Goal: Communication & Community: Answer question/provide support

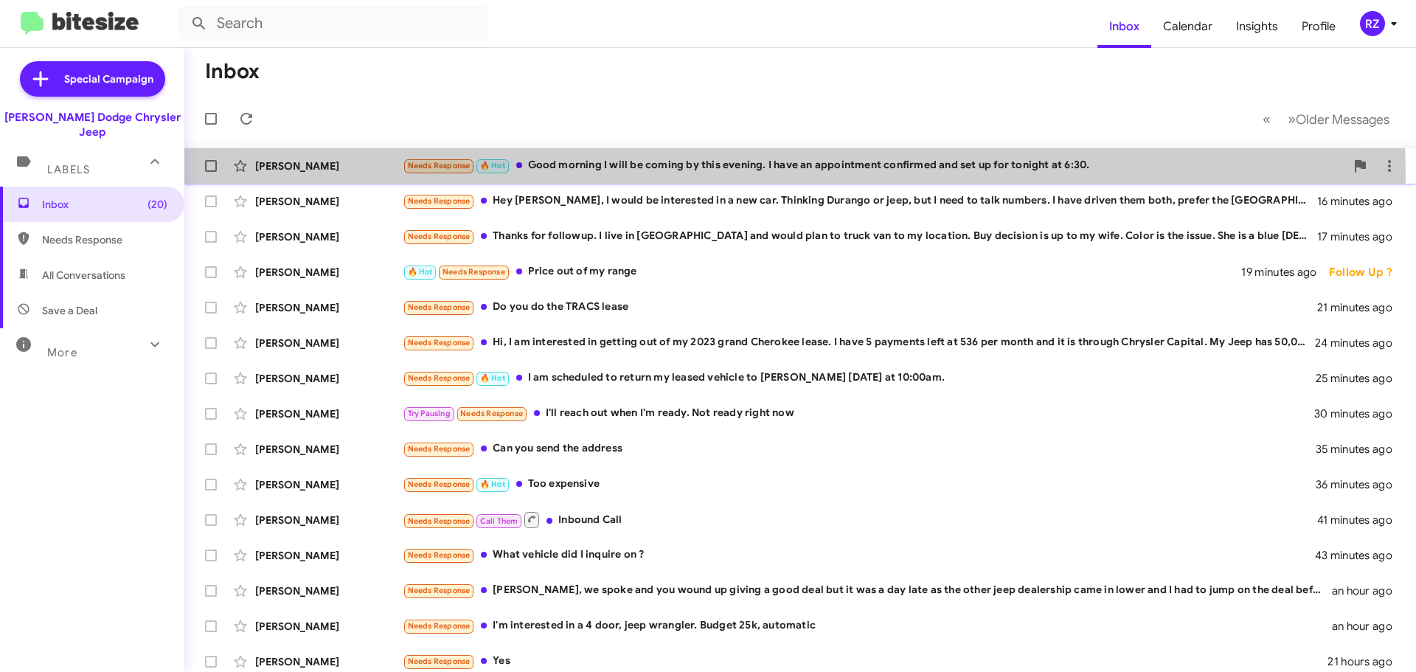
click at [728, 176] on div "[PERSON_NAME] Needs Response 🔥 Hot Good morning I will be coming by this evenin…" at bounding box center [800, 165] width 1208 height 29
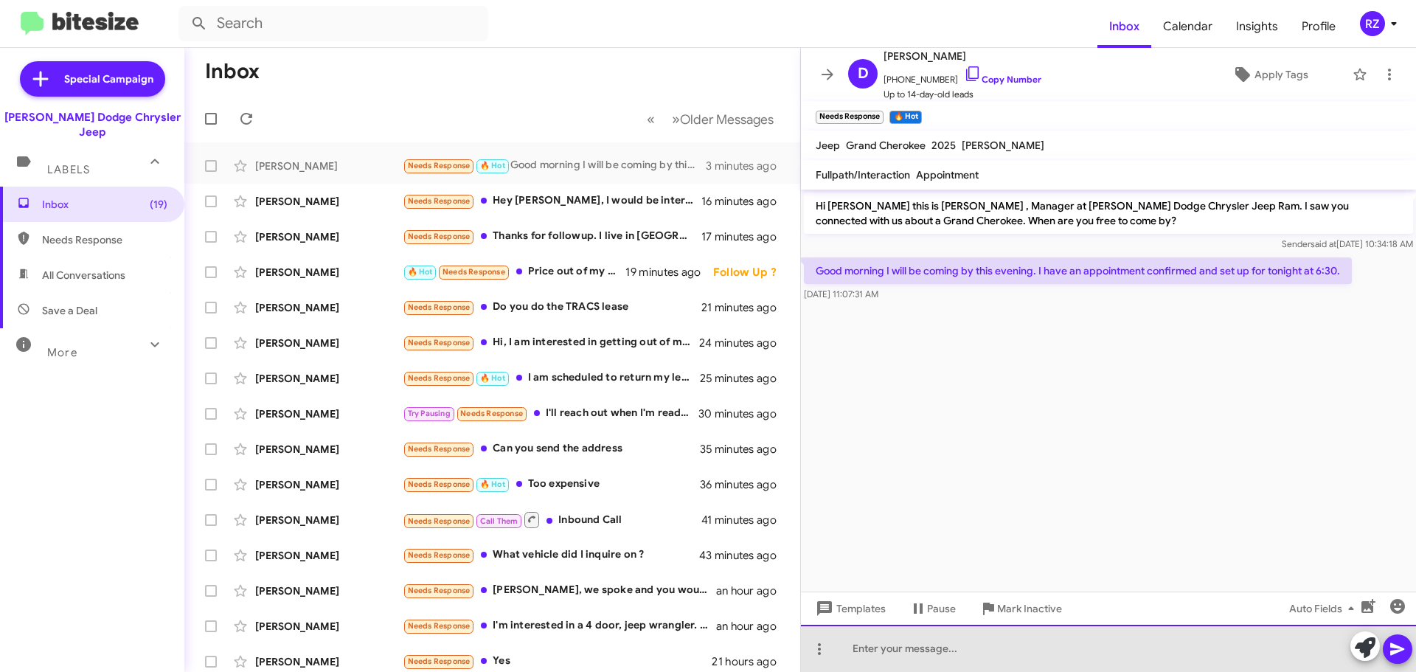
click at [922, 644] on div at bounding box center [1108, 648] width 615 height 47
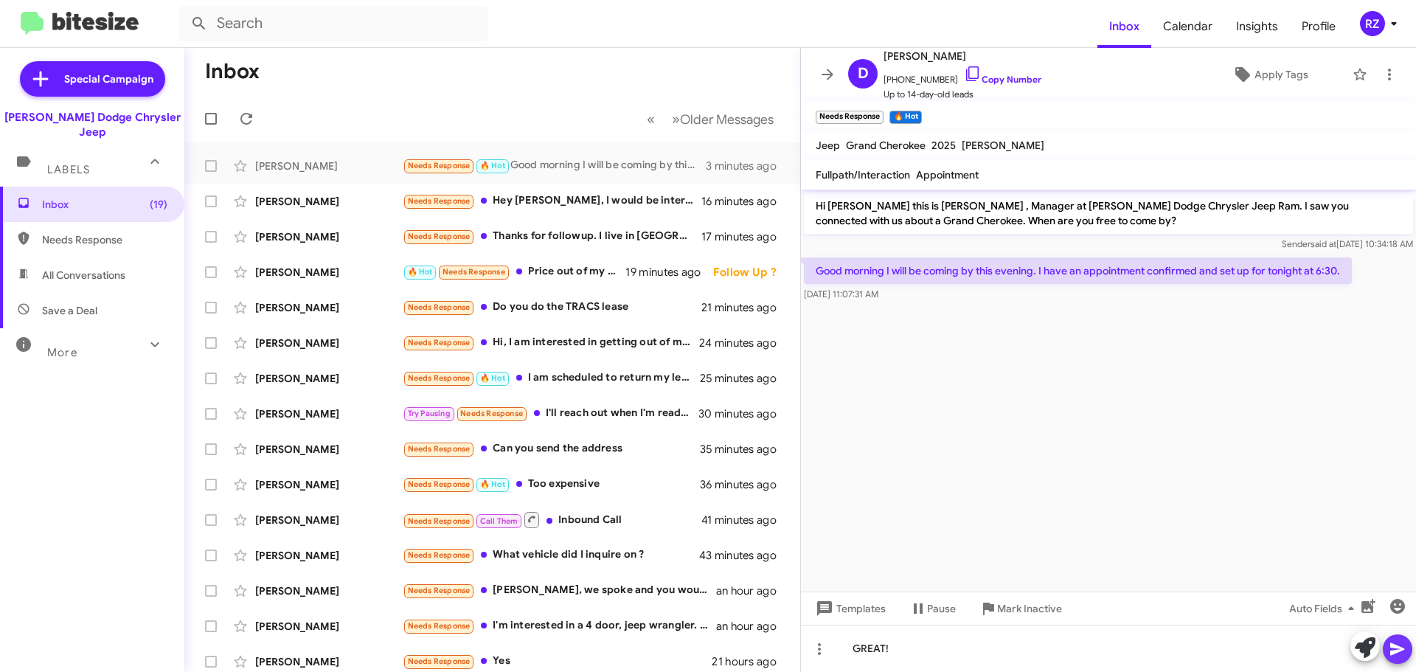
click at [1389, 647] on icon at bounding box center [1397, 649] width 18 height 18
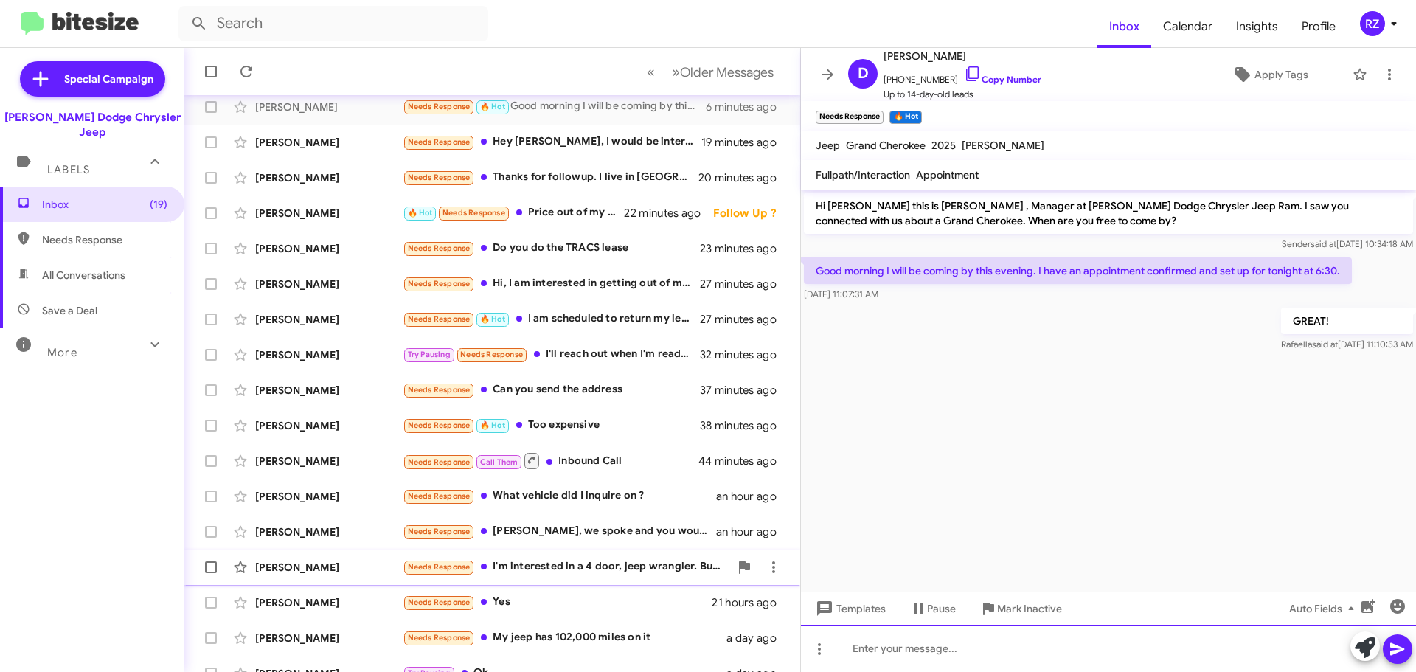
scroll to position [184, 0]
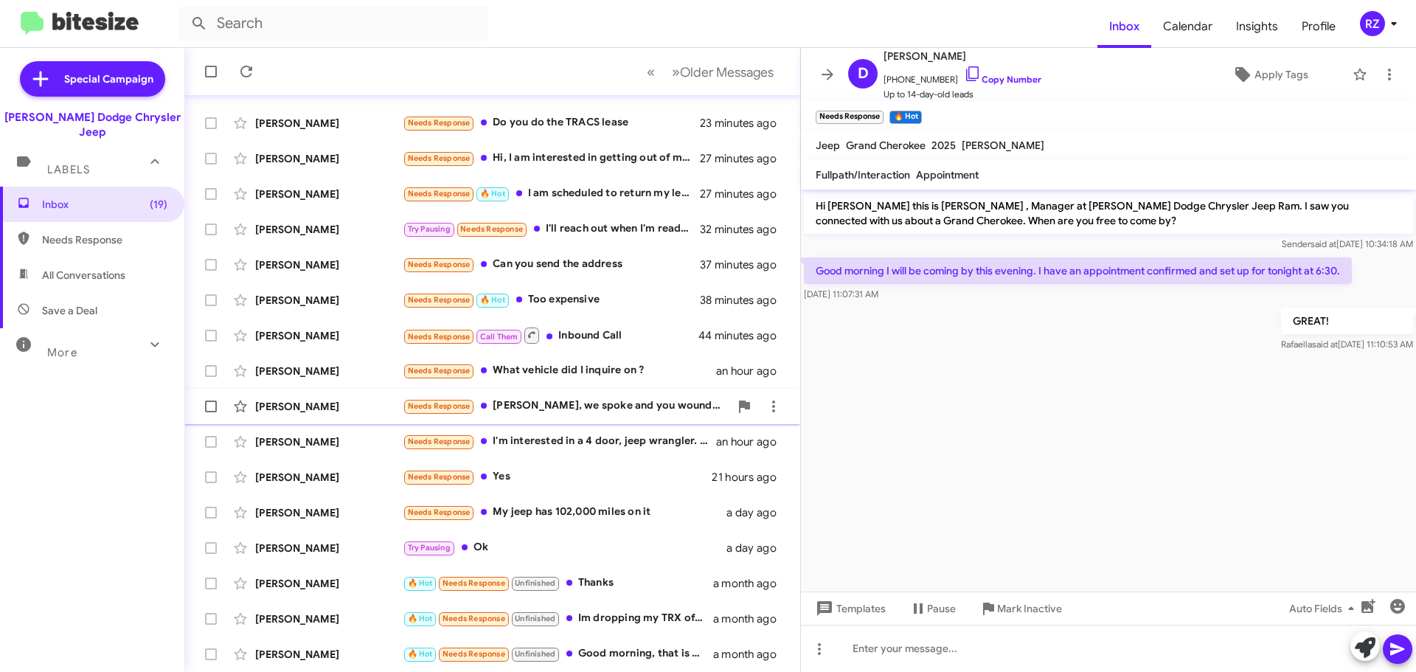
click at [594, 415] on div "[PERSON_NAME] Needs Response [PERSON_NAME], we spoke and you wound up giving a …" at bounding box center [492, 406] width 592 height 29
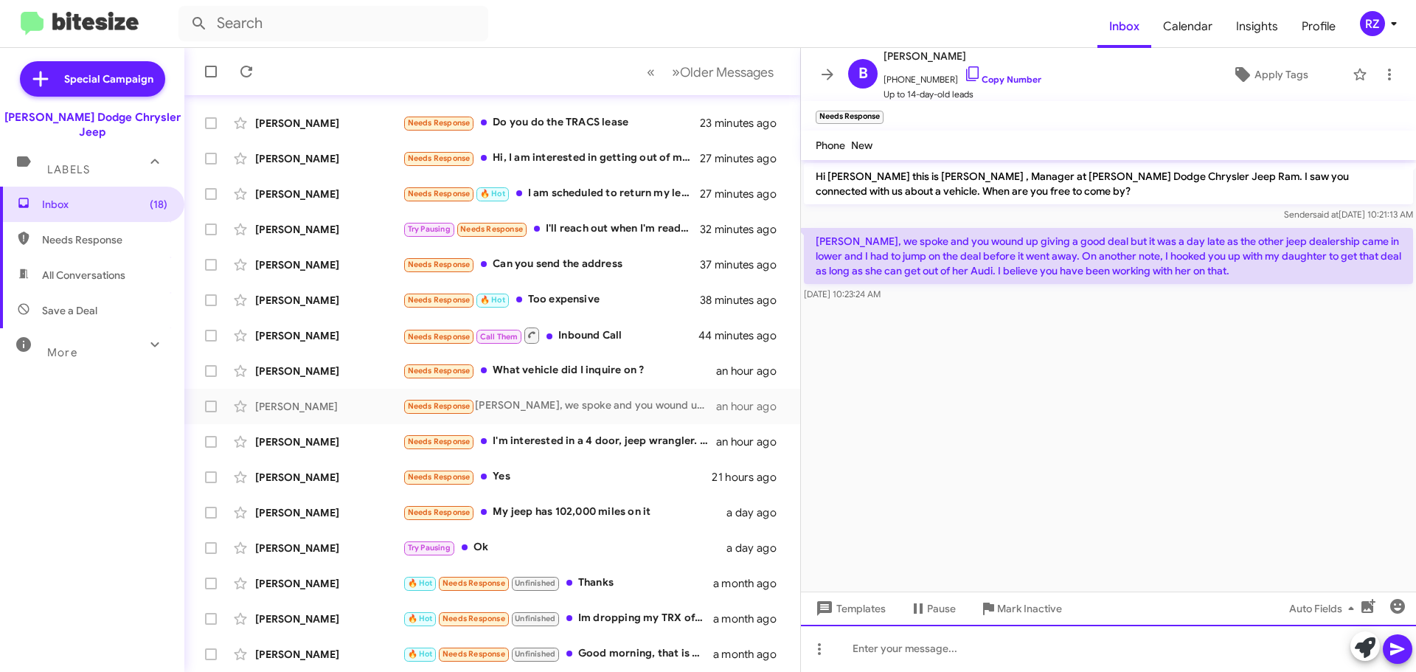
click at [890, 651] on div at bounding box center [1108, 648] width 615 height 47
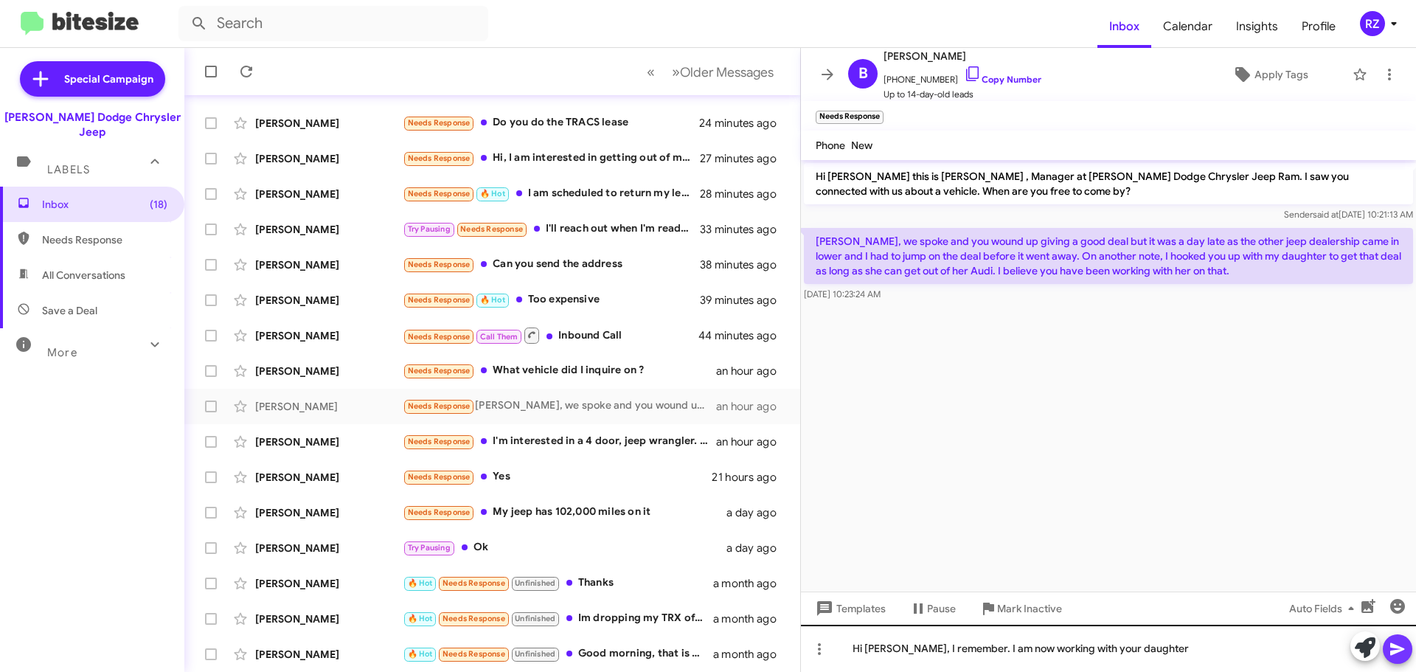
drag, startPoint x: 1397, startPoint y: 644, endPoint x: 1341, endPoint y: 649, distance: 56.3
click at [1397, 644] on icon at bounding box center [1397, 649] width 18 height 18
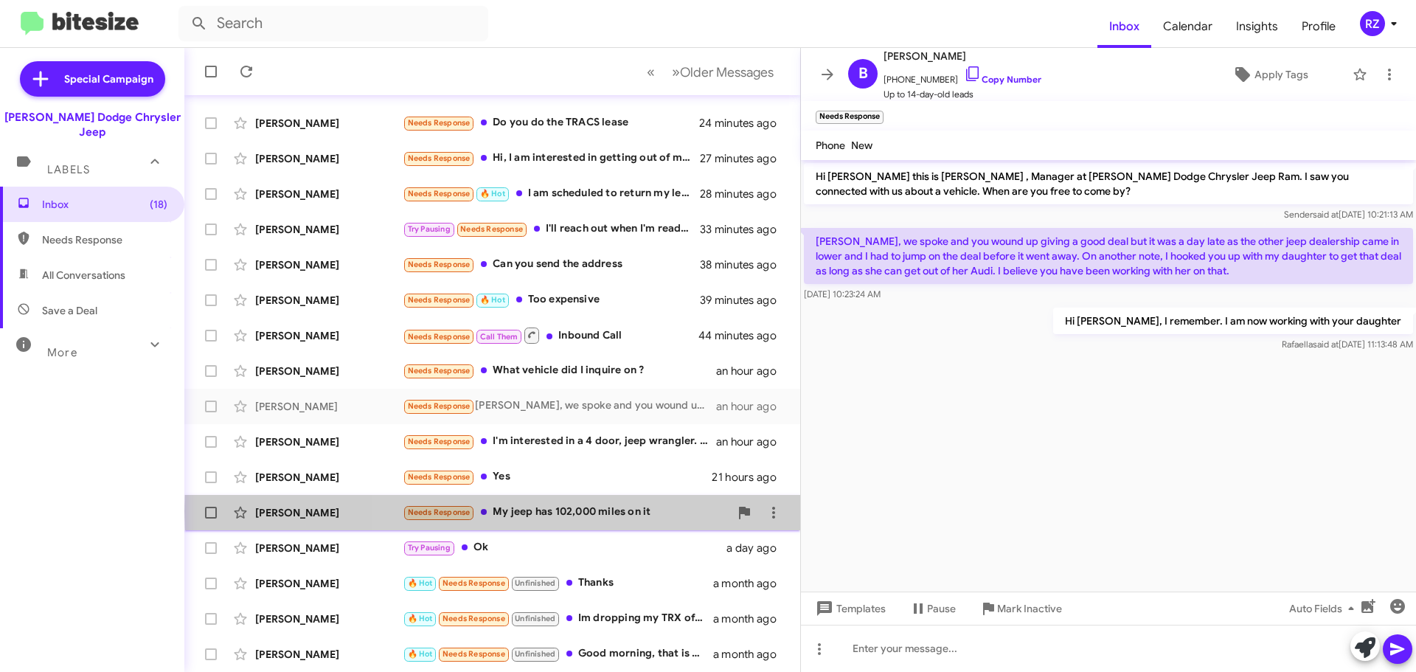
click at [689, 510] on div "Needs Response My jeep has 102,000 miles on it" at bounding box center [566, 512] width 327 height 17
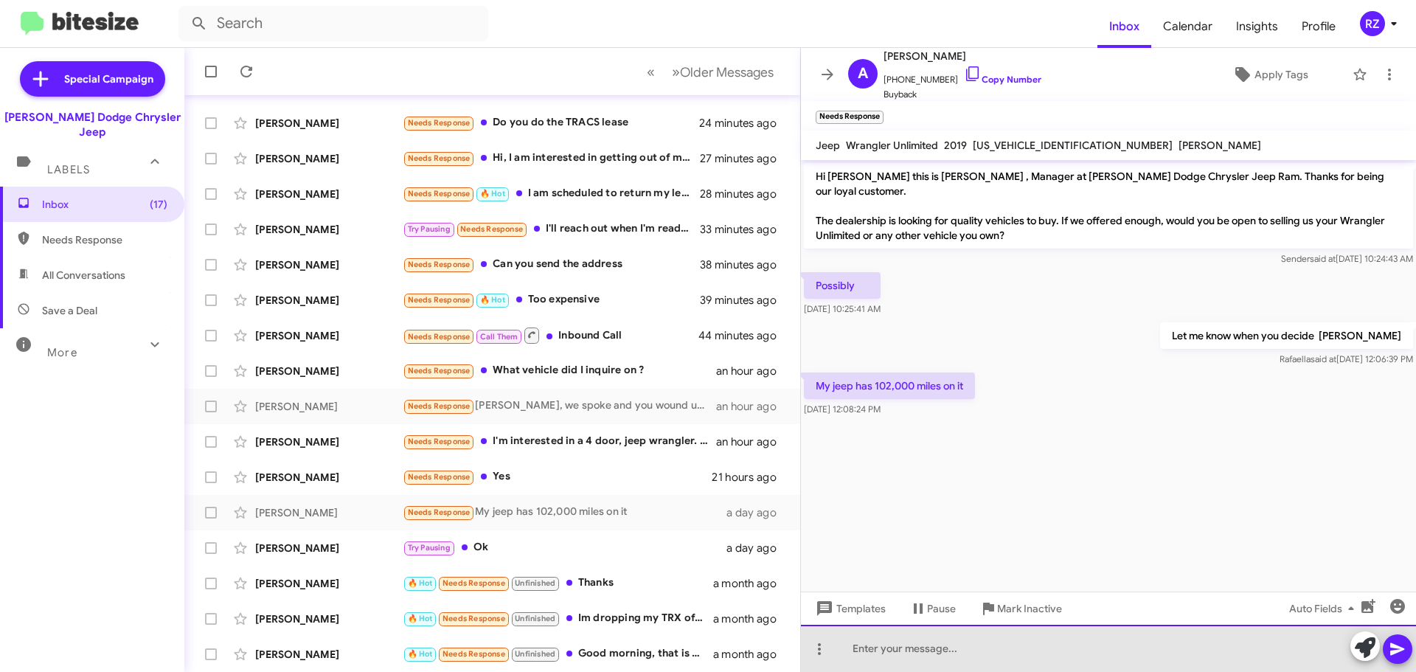
click at [887, 648] on div at bounding box center [1108, 648] width 615 height 47
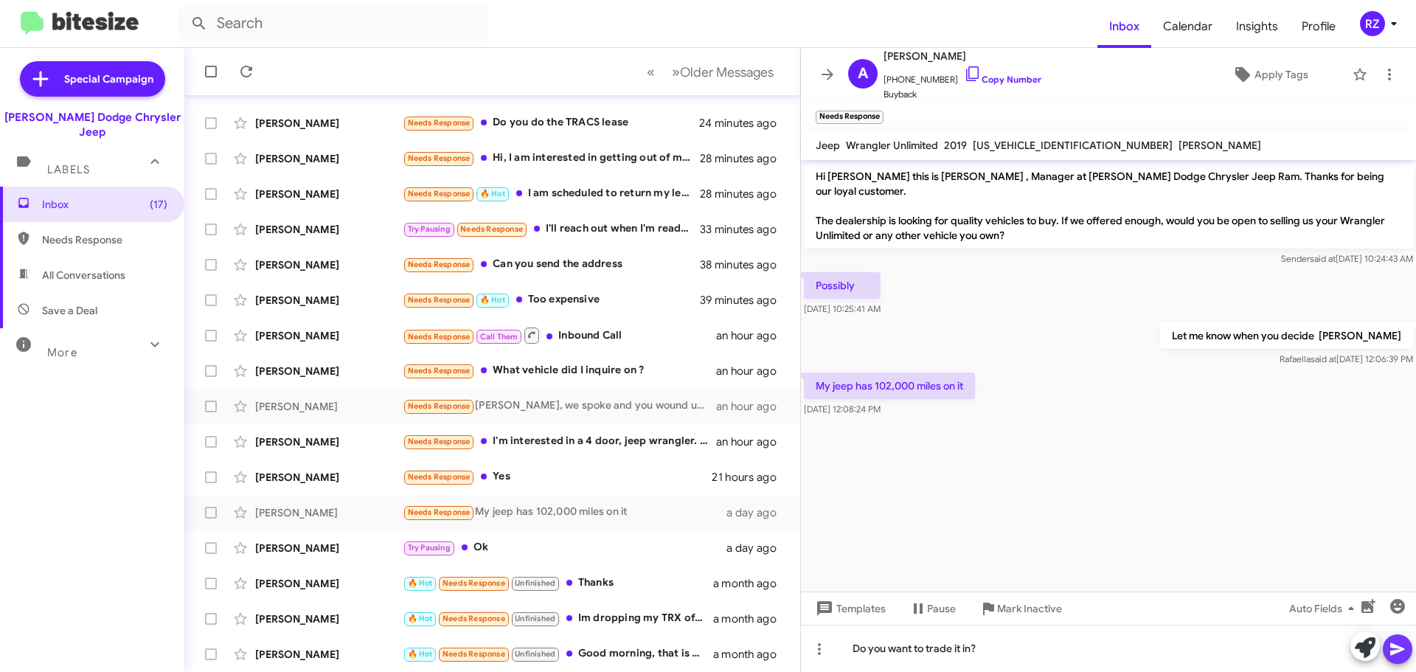
click at [1394, 653] on icon at bounding box center [1397, 649] width 14 height 13
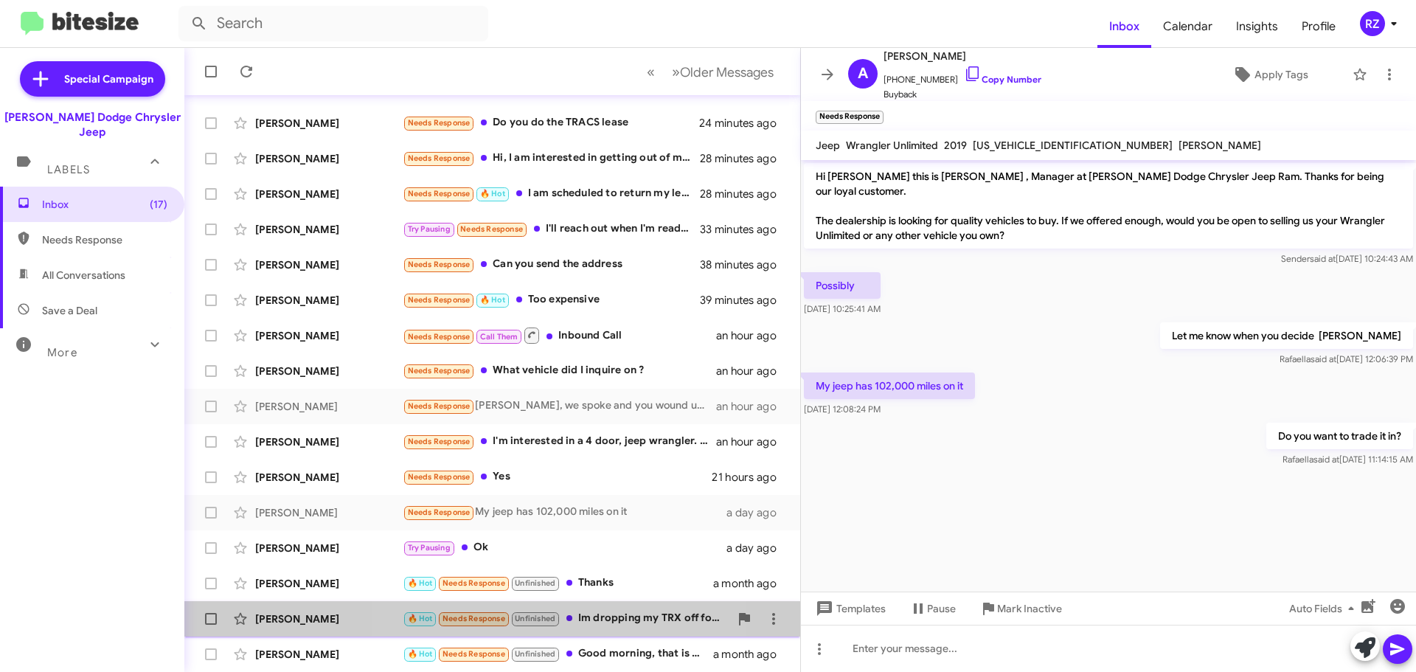
click at [576, 620] on div "🔥 Hot Needs Response Unfinished Im dropping my TRX off for service this afterno…" at bounding box center [566, 618] width 327 height 17
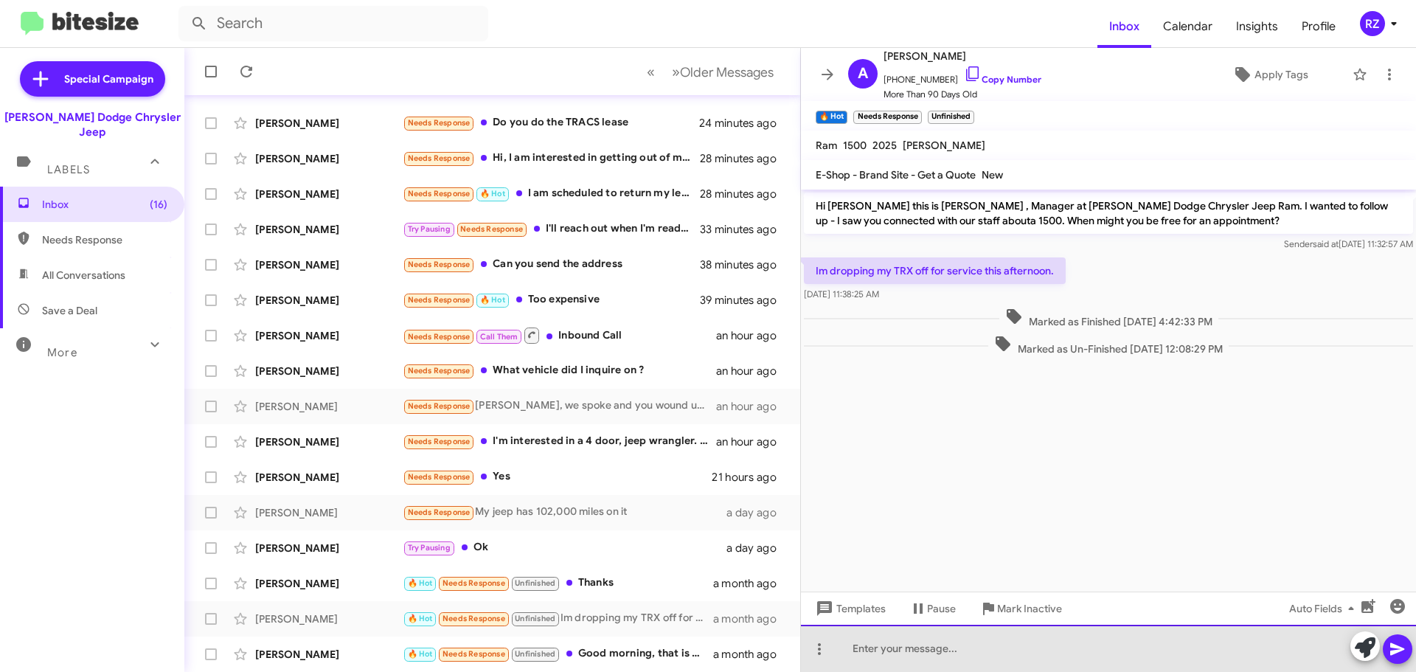
click at [860, 650] on div at bounding box center [1108, 648] width 615 height 47
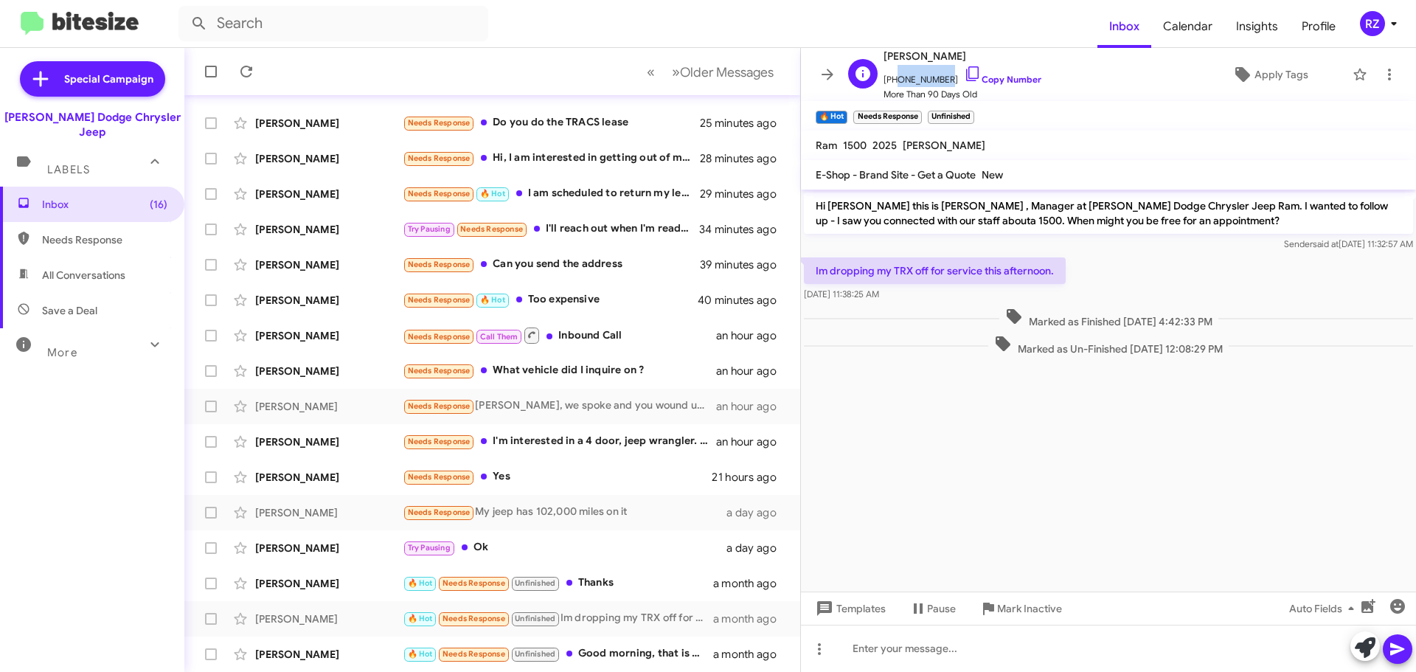
drag, startPoint x: 941, startPoint y: 80, endPoint x: 911, endPoint y: 74, distance: 30.8
click at [895, 74] on span "[PHONE_NUMBER] Copy Number" at bounding box center [962, 76] width 158 height 22
click at [1025, 102] on mat-toolbar "🔥 Hot × Needs Response × Unfinished ×" at bounding box center [1108, 115] width 615 height 29
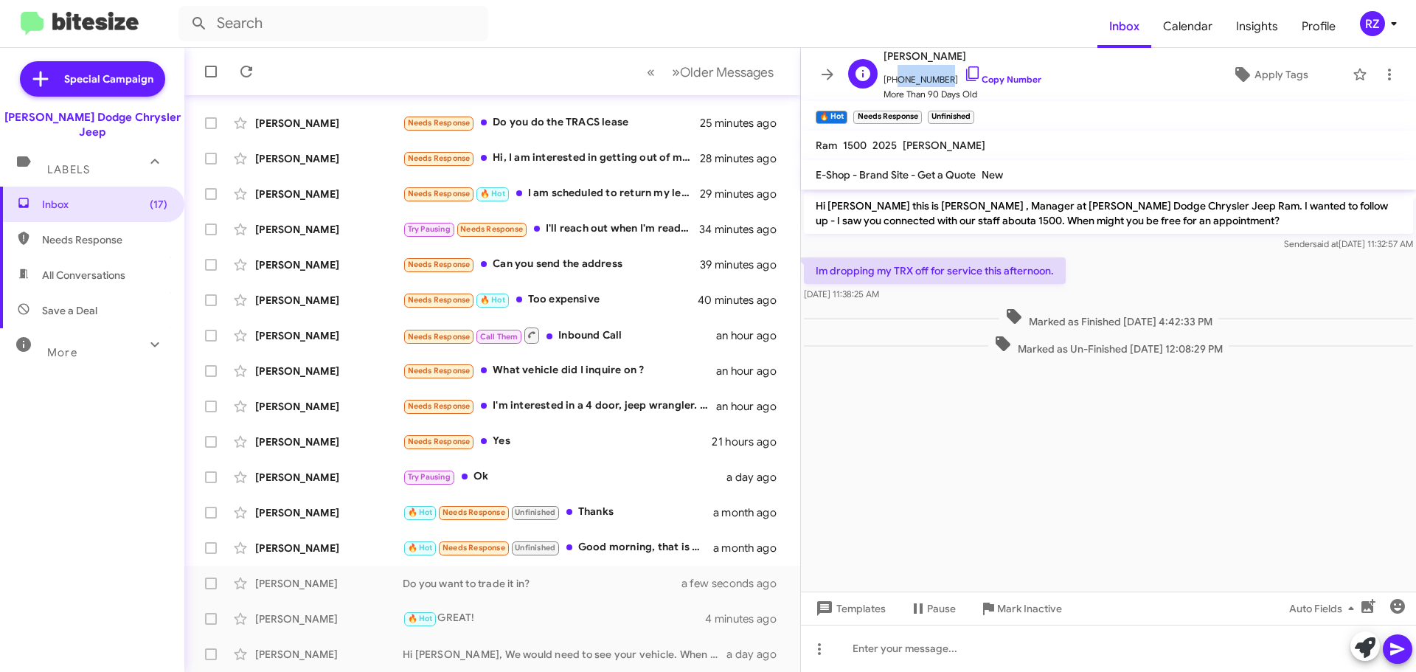
drag, startPoint x: 939, startPoint y: 75, endPoint x: 891, endPoint y: 75, distance: 48.7
click at [891, 75] on span "[PHONE_NUMBER] Copy Number" at bounding box center [962, 76] width 158 height 22
copy span "7327420307"
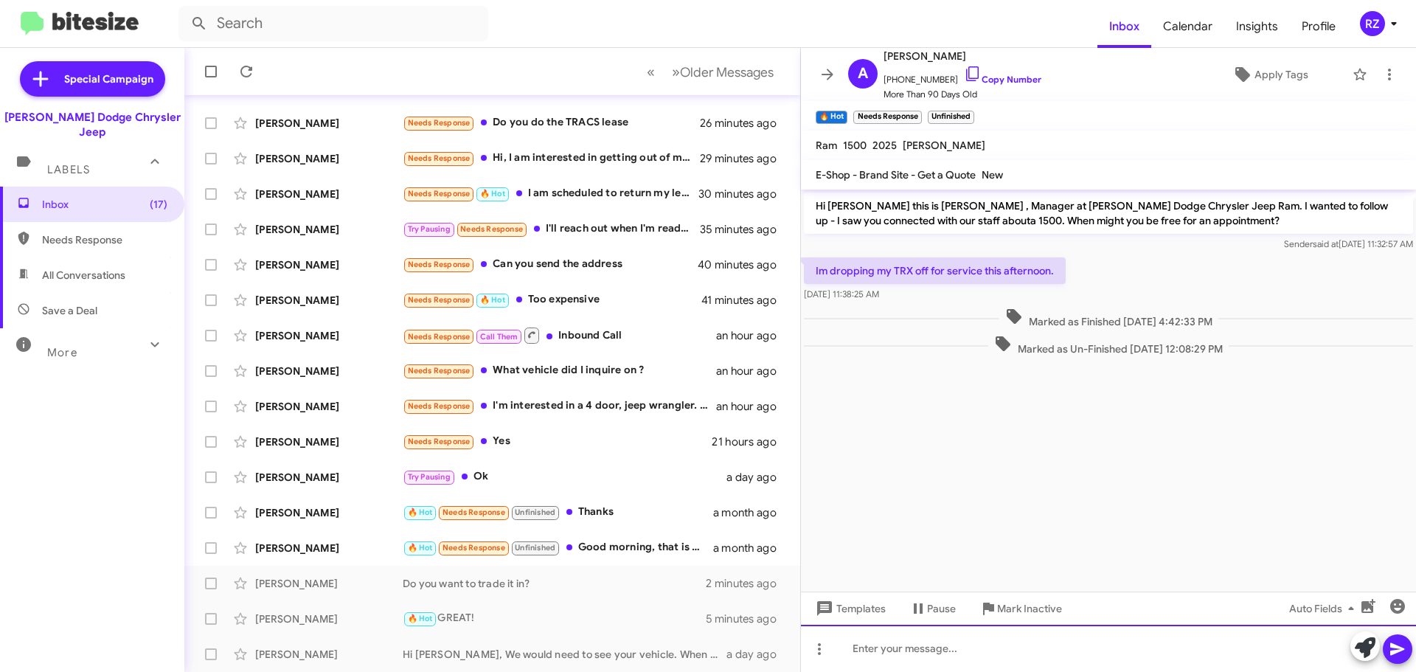
click at [877, 646] on div at bounding box center [1108, 648] width 615 height 47
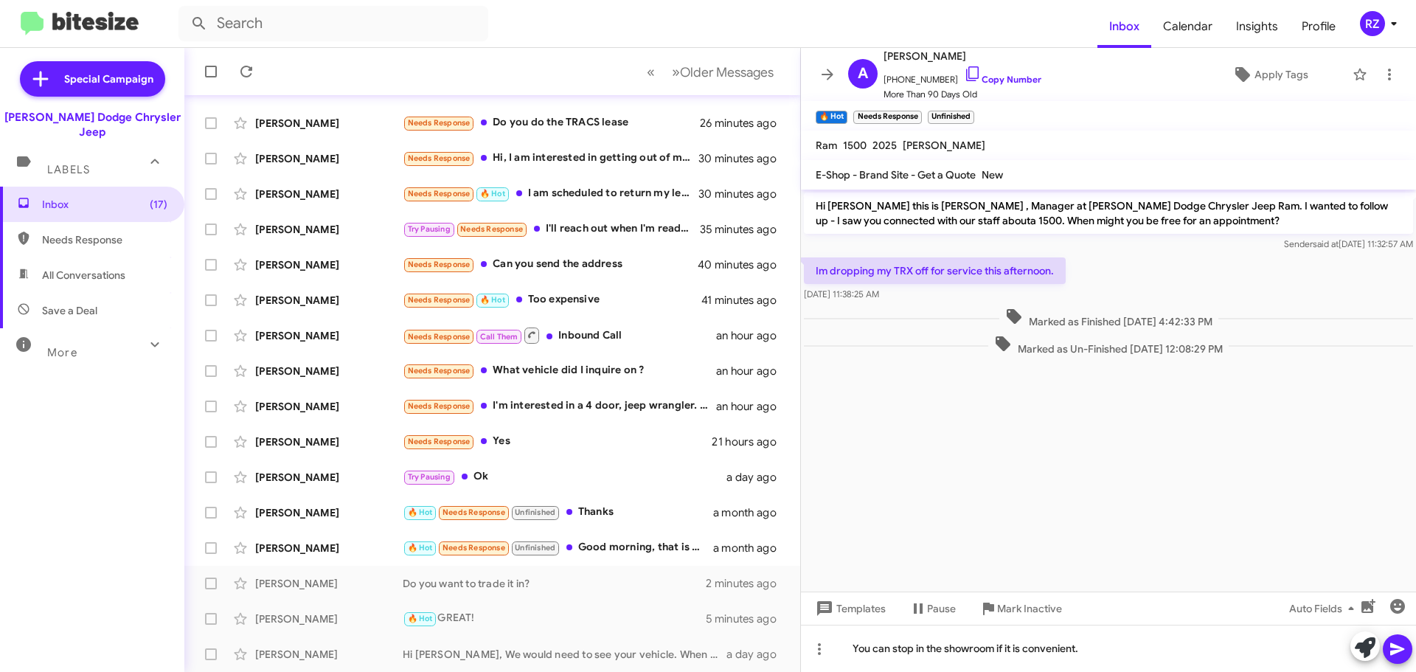
click at [1396, 647] on icon at bounding box center [1397, 649] width 14 height 13
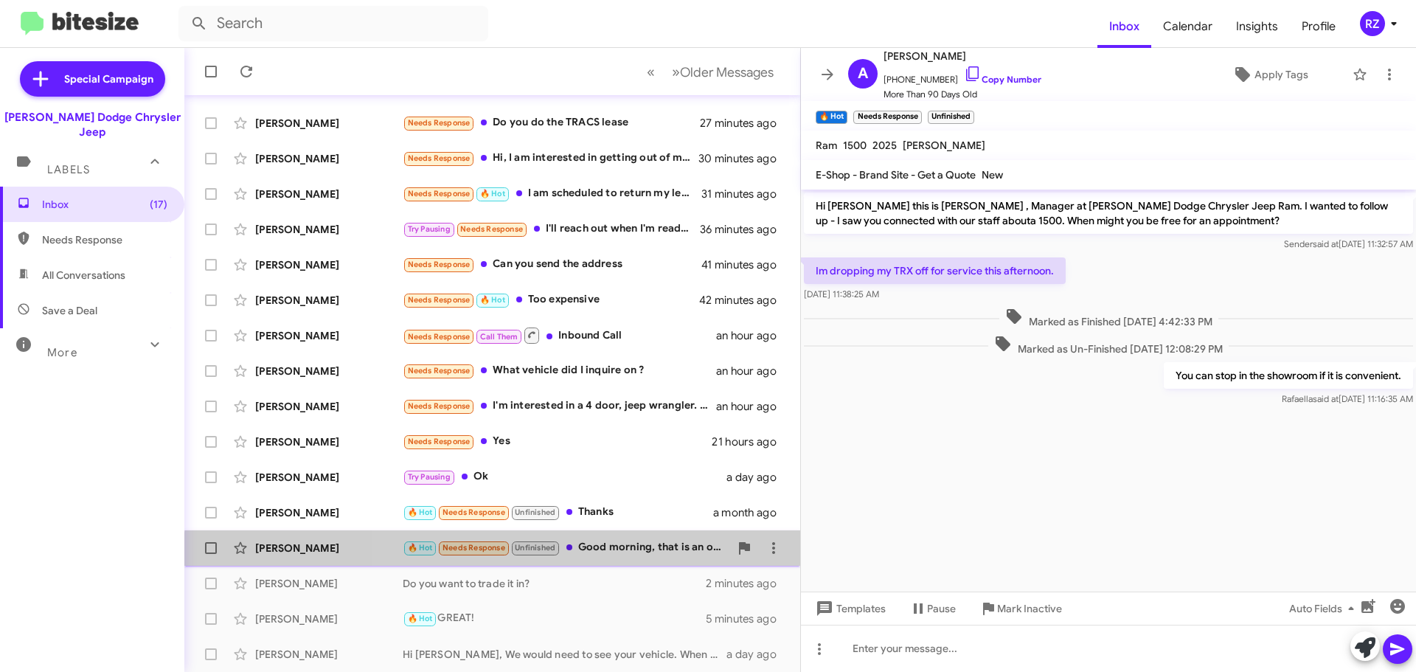
click at [636, 557] on div "[PERSON_NAME] 🔥 Hot Needs Response Unfinished Good morning, that is an old requ…" at bounding box center [492, 547] width 592 height 29
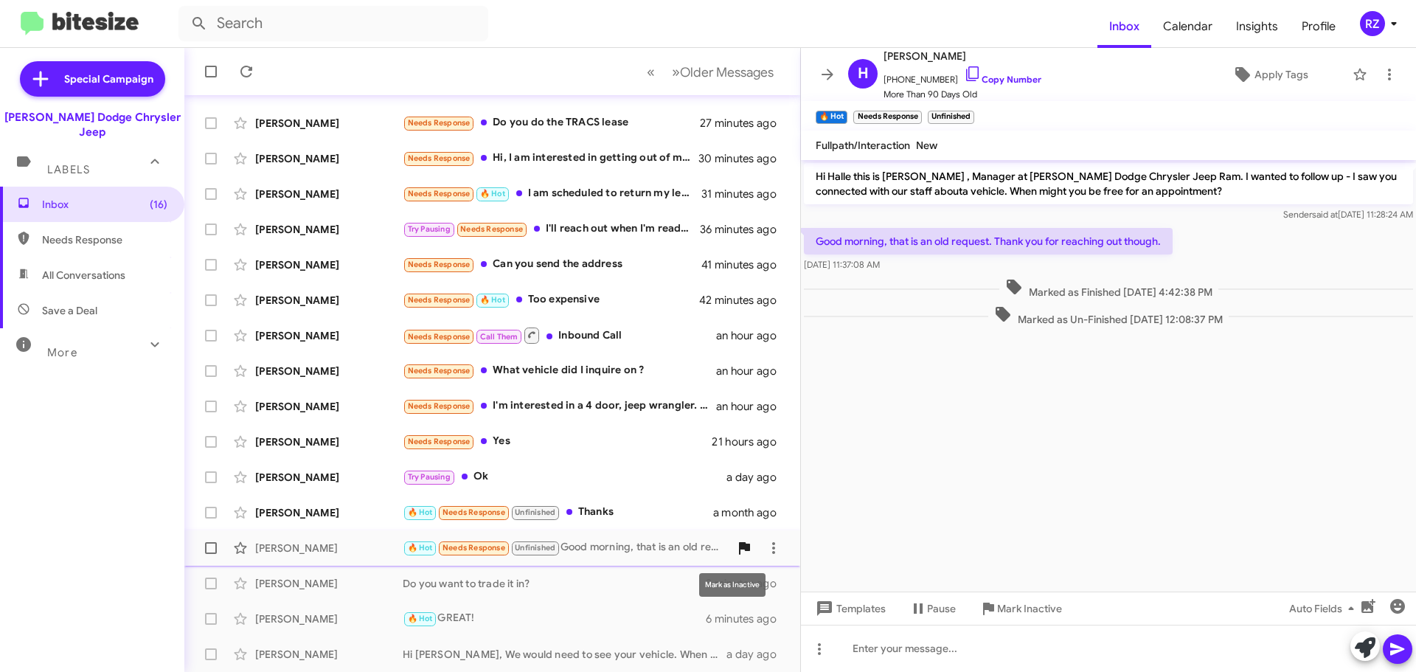
click at [739, 546] on icon at bounding box center [744, 548] width 11 height 13
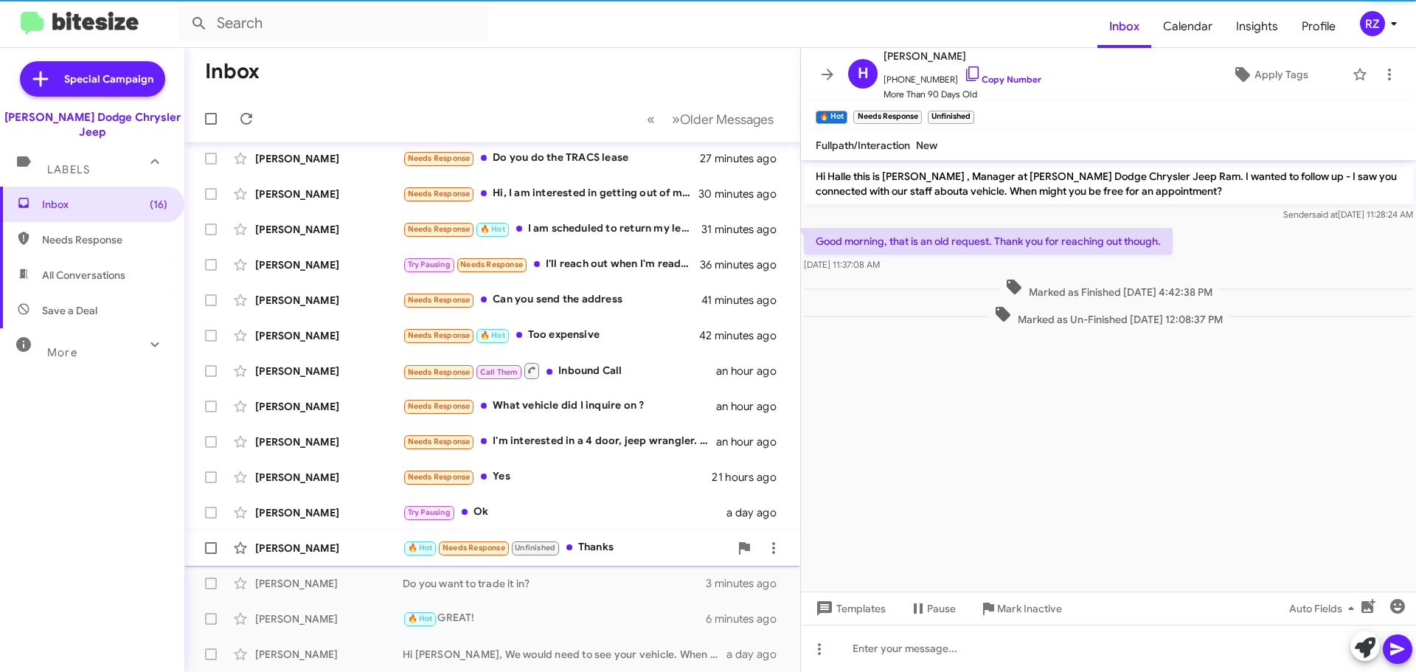
scroll to position [149, 0]
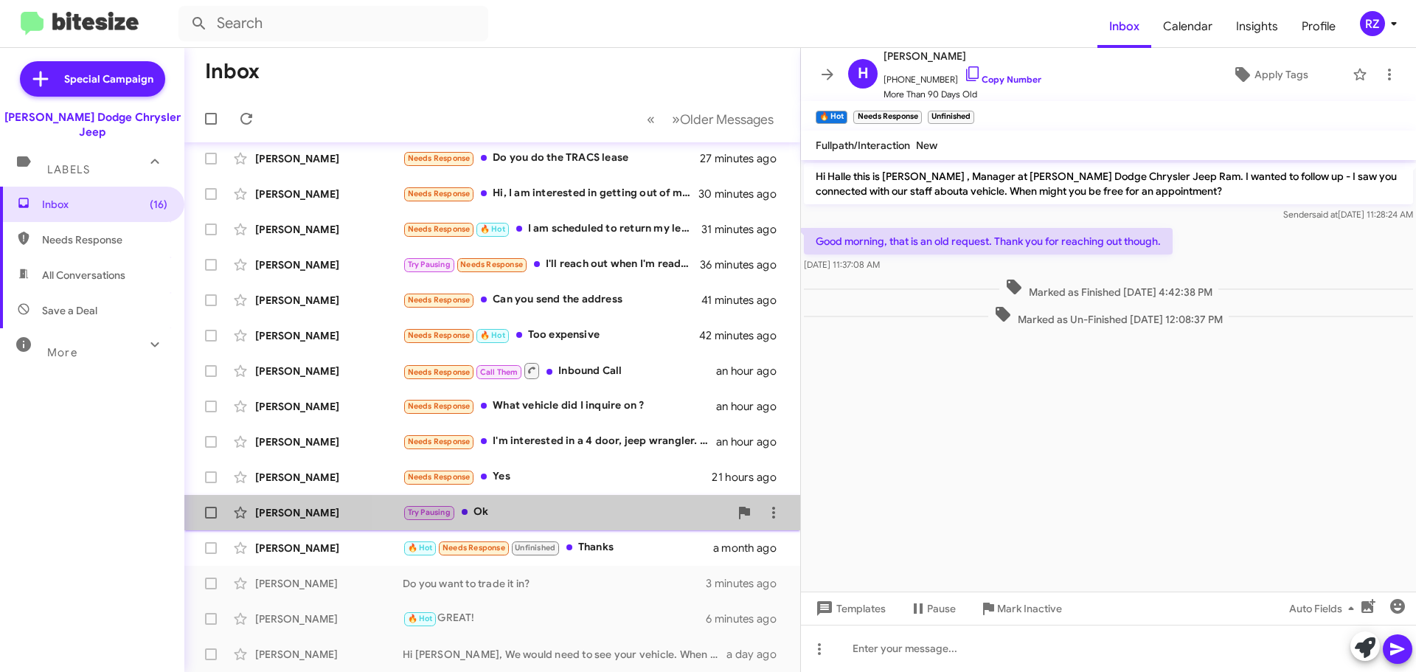
click at [661, 519] on div "Try Pausing Ok" at bounding box center [566, 512] width 327 height 17
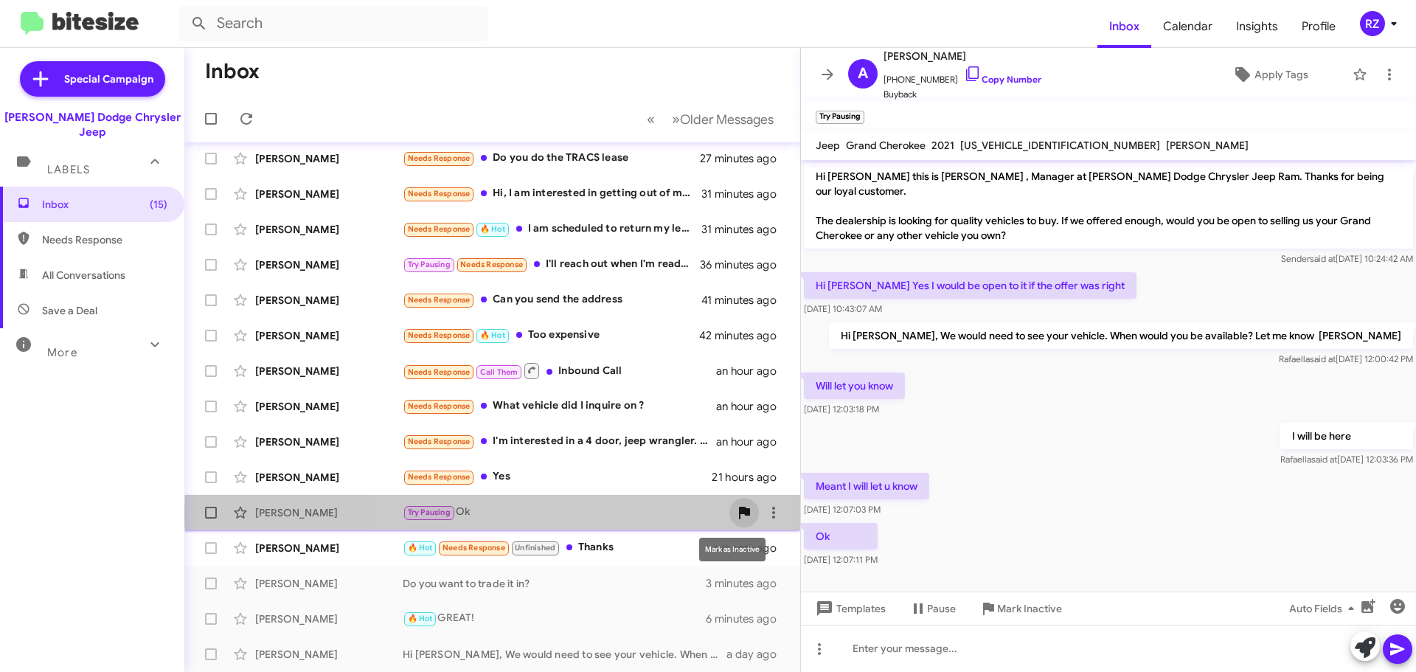
click at [739, 510] on icon at bounding box center [744, 513] width 11 height 13
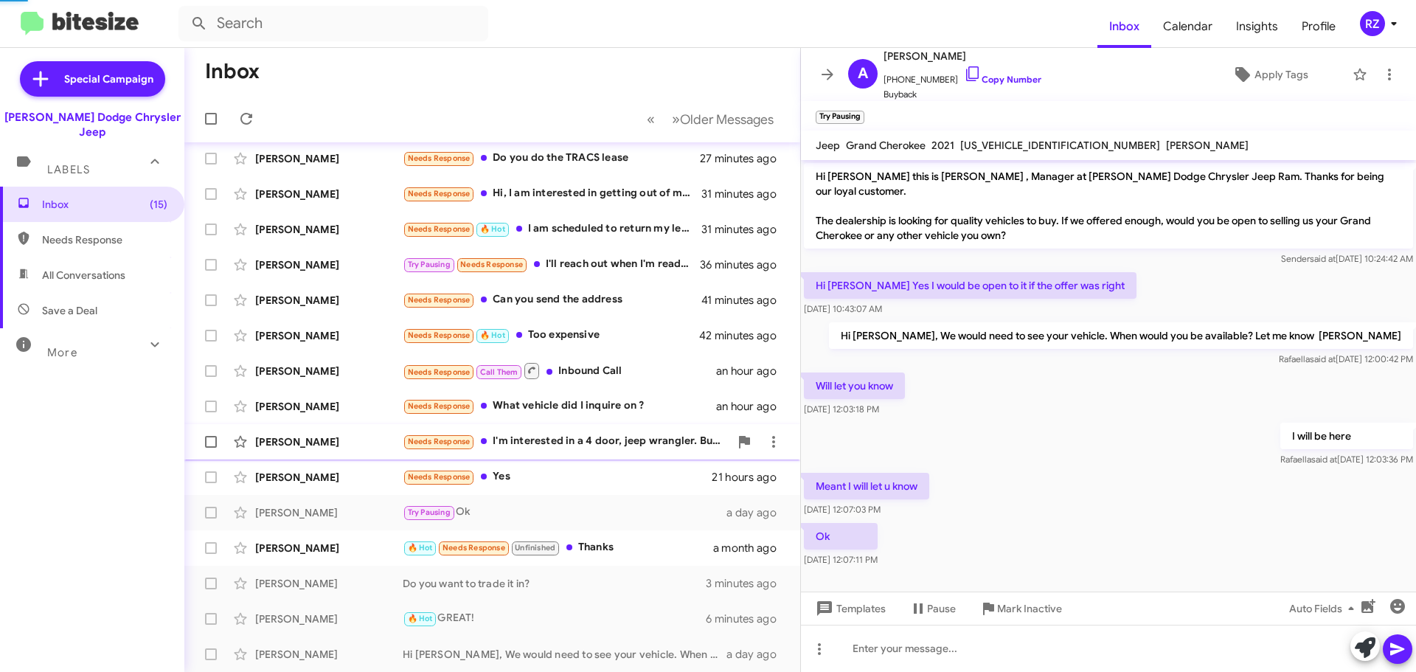
scroll to position [114, 0]
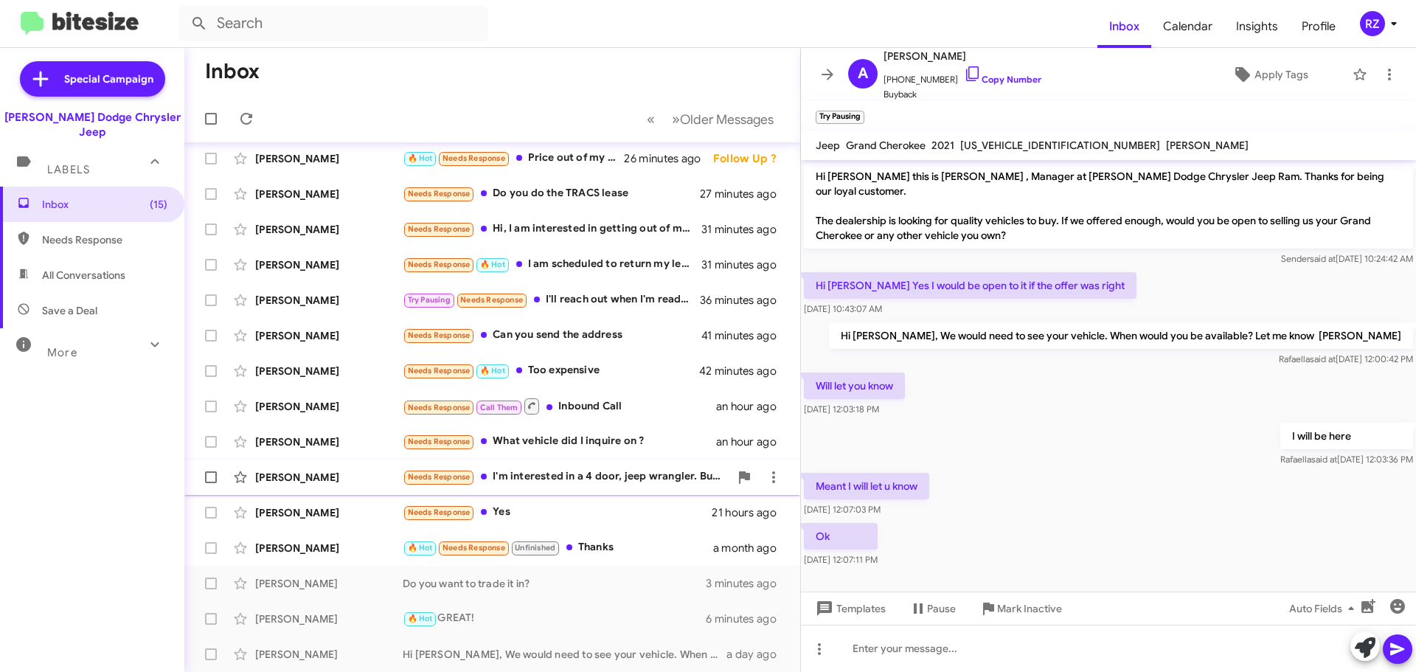
click at [664, 483] on div "Needs Response I'm interested in a 4 door, jeep wrangler. Budget 25k, automatic" at bounding box center [566, 476] width 327 height 17
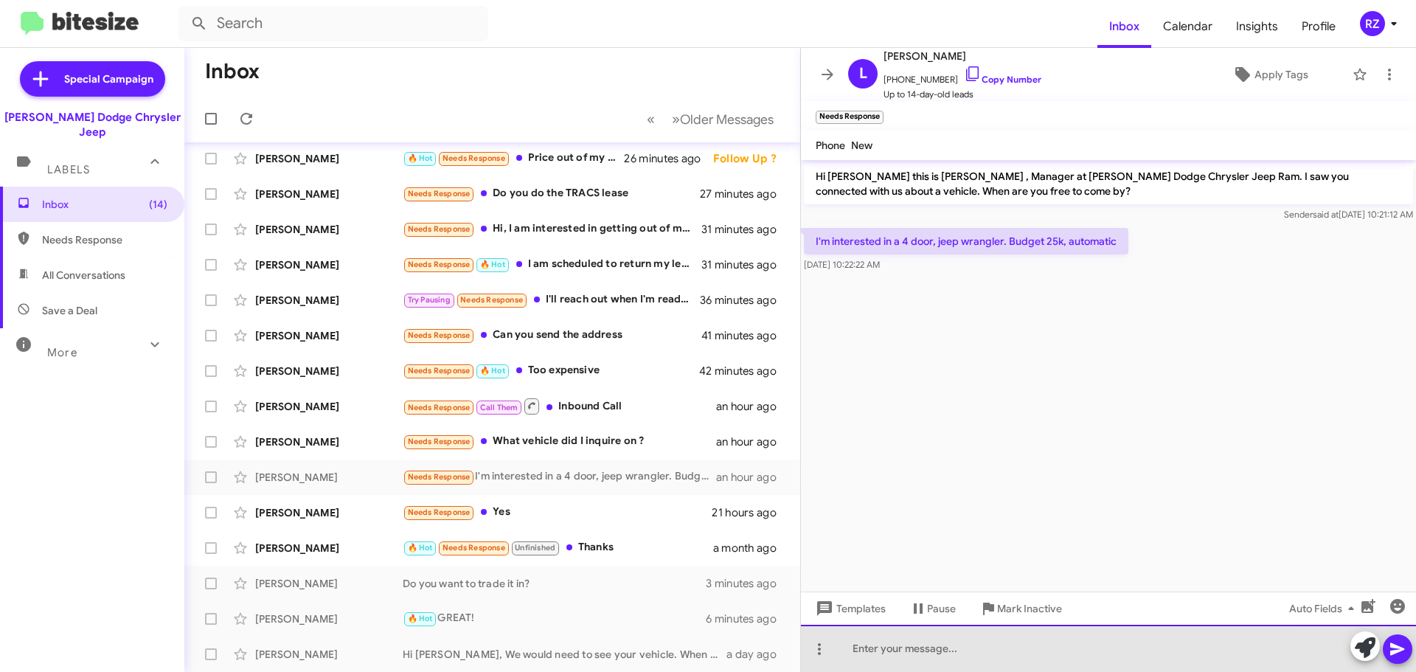
click at [888, 649] on div at bounding box center [1108, 648] width 615 height 47
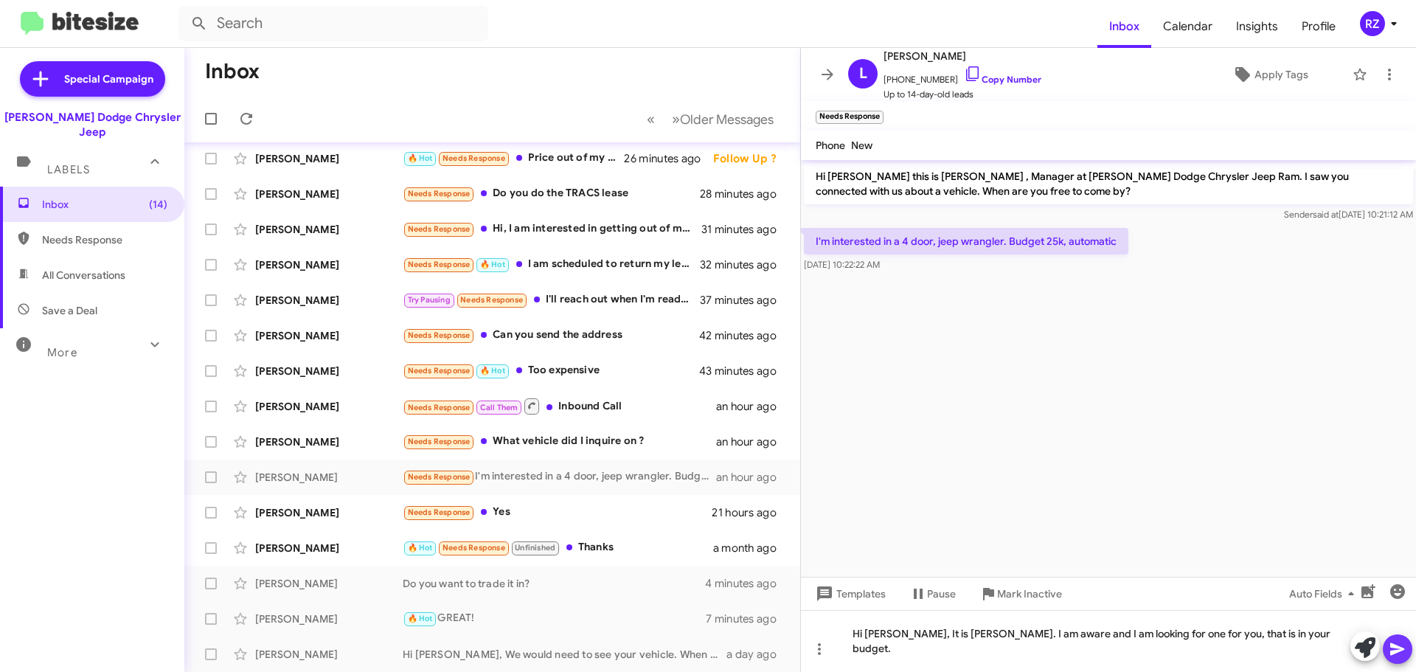
click at [1394, 650] on icon at bounding box center [1397, 649] width 14 height 13
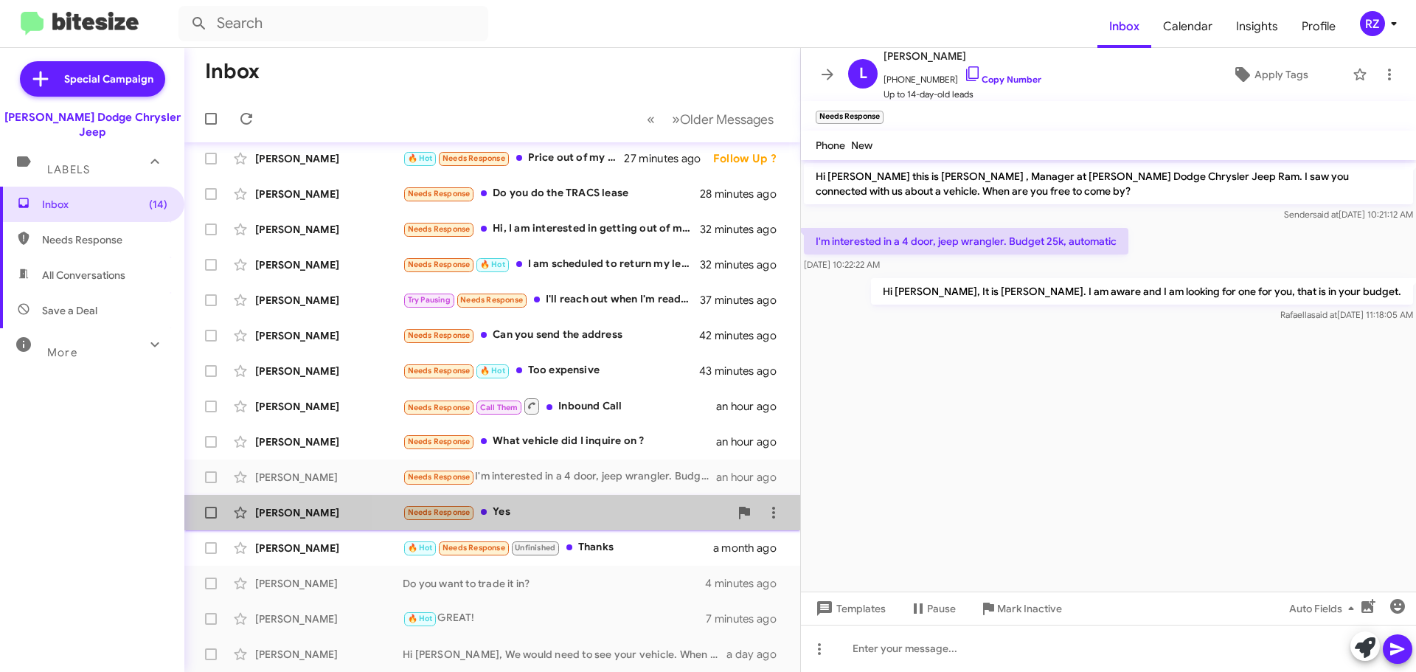
click at [653, 515] on div "Needs Response Yes" at bounding box center [566, 512] width 327 height 17
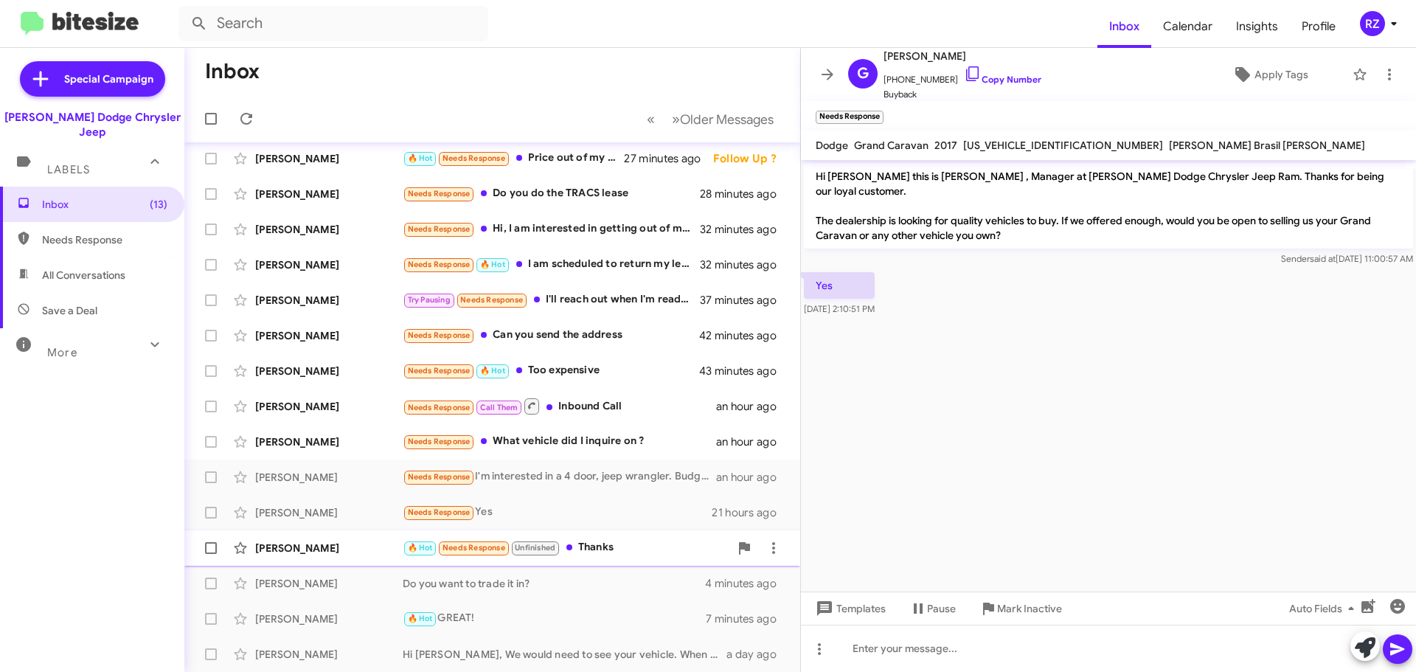
click at [639, 556] on div "🔥 Hot Needs Response Unfinished Thanks" at bounding box center [566, 547] width 327 height 17
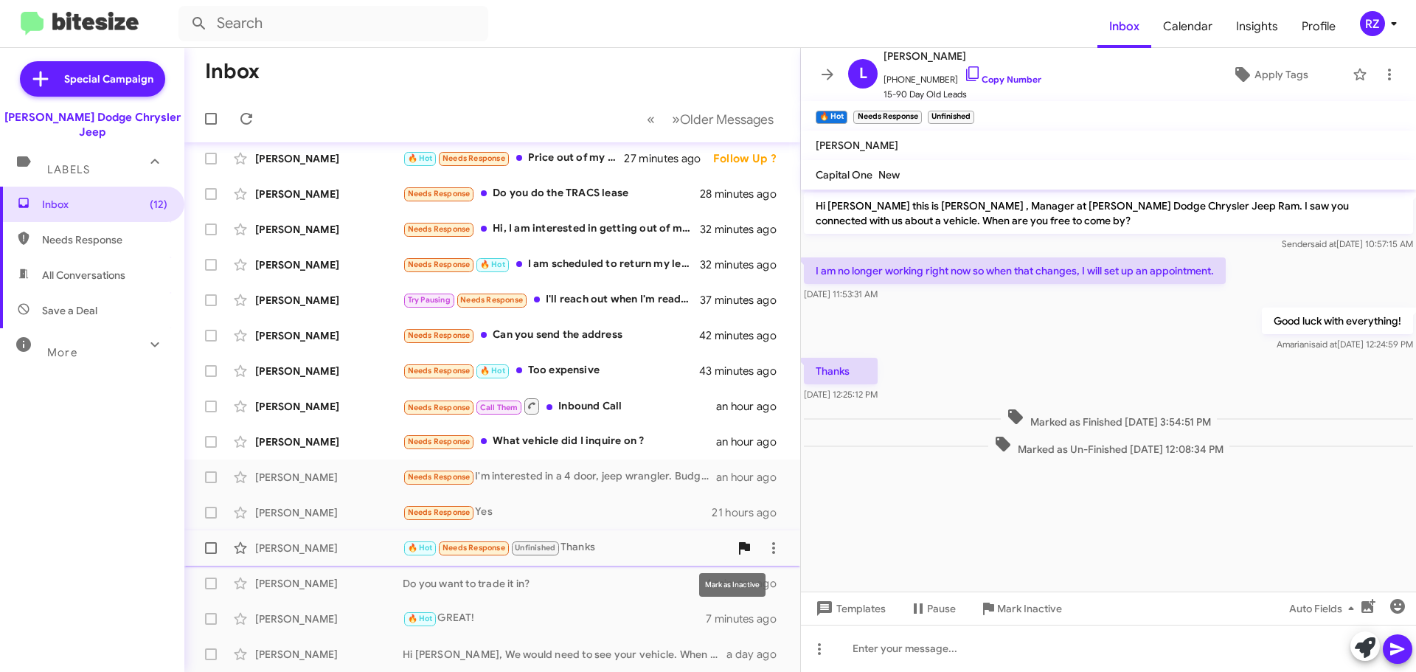
click at [739, 549] on icon at bounding box center [744, 548] width 11 height 13
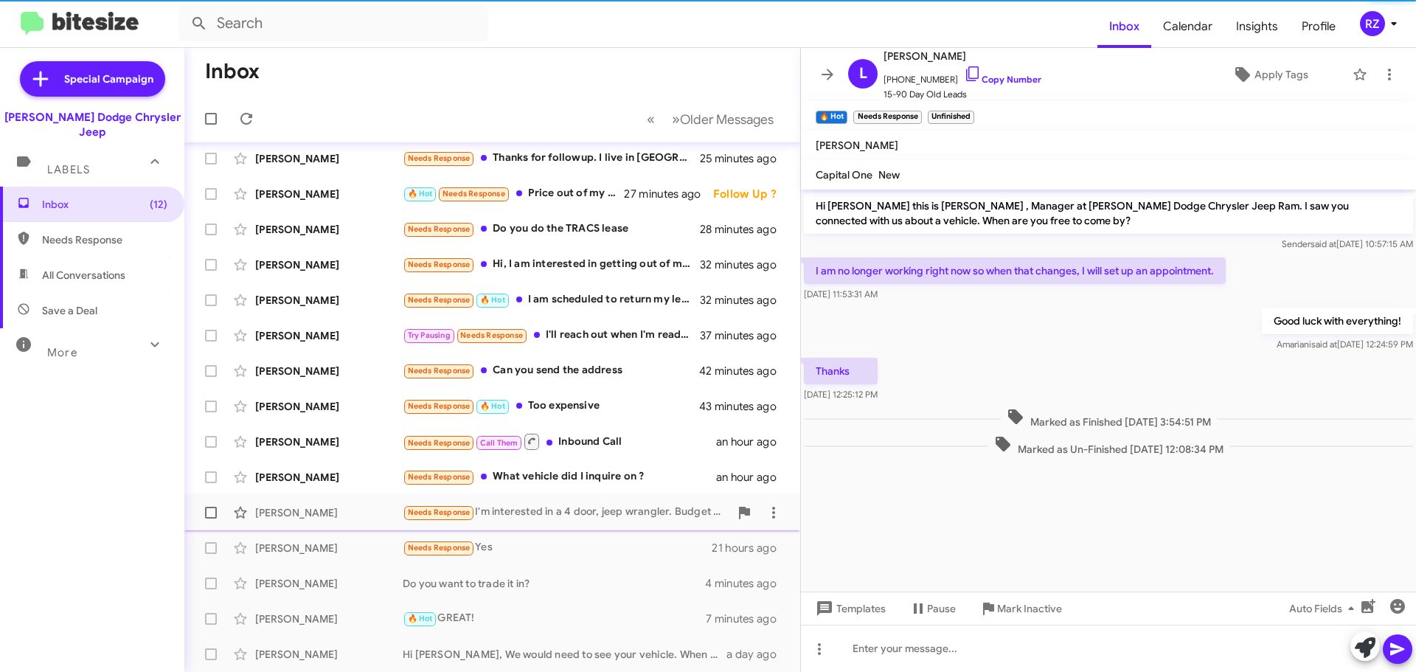
scroll to position [78, 0]
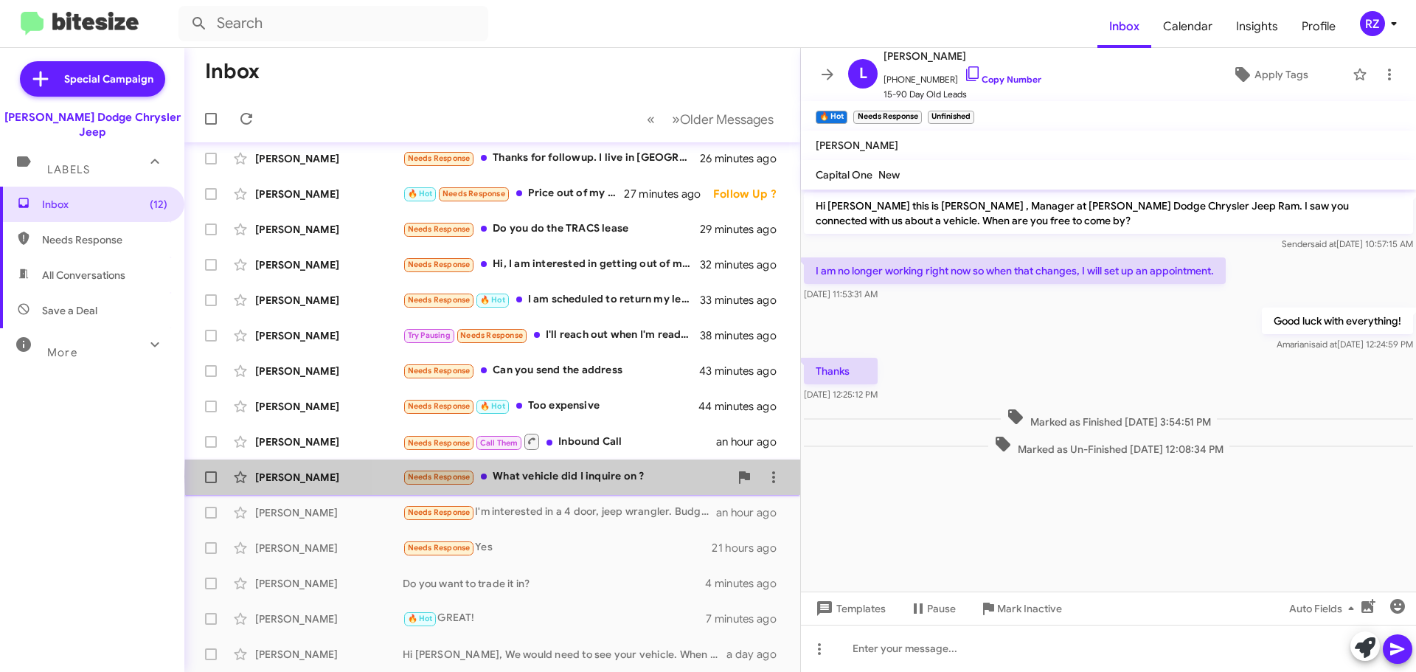
click at [664, 476] on div "Needs Response What vehicle did I inquire on ?" at bounding box center [566, 476] width 327 height 17
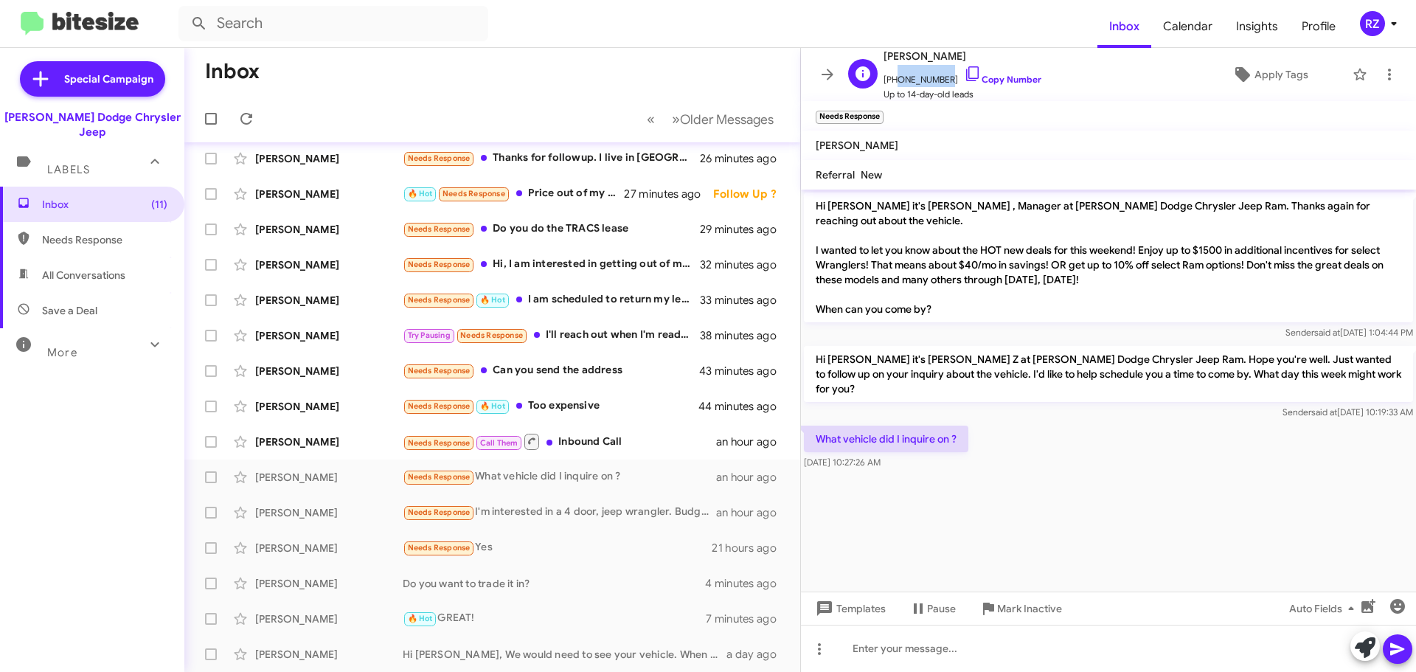
drag, startPoint x: 938, startPoint y: 79, endPoint x: 891, endPoint y: 76, distance: 46.5
click at [891, 76] on span "[PHONE_NUMBER] Copy Number" at bounding box center [962, 76] width 158 height 22
copy span "9739433389"
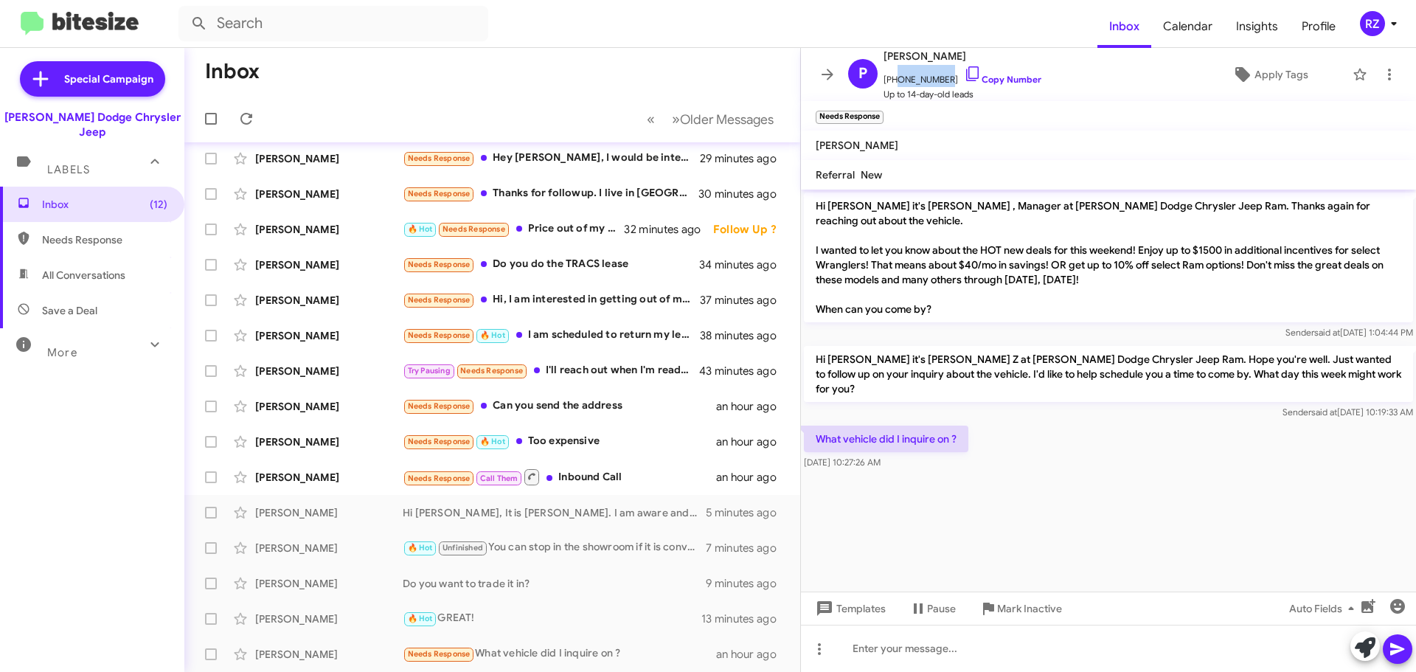
scroll to position [149, 0]
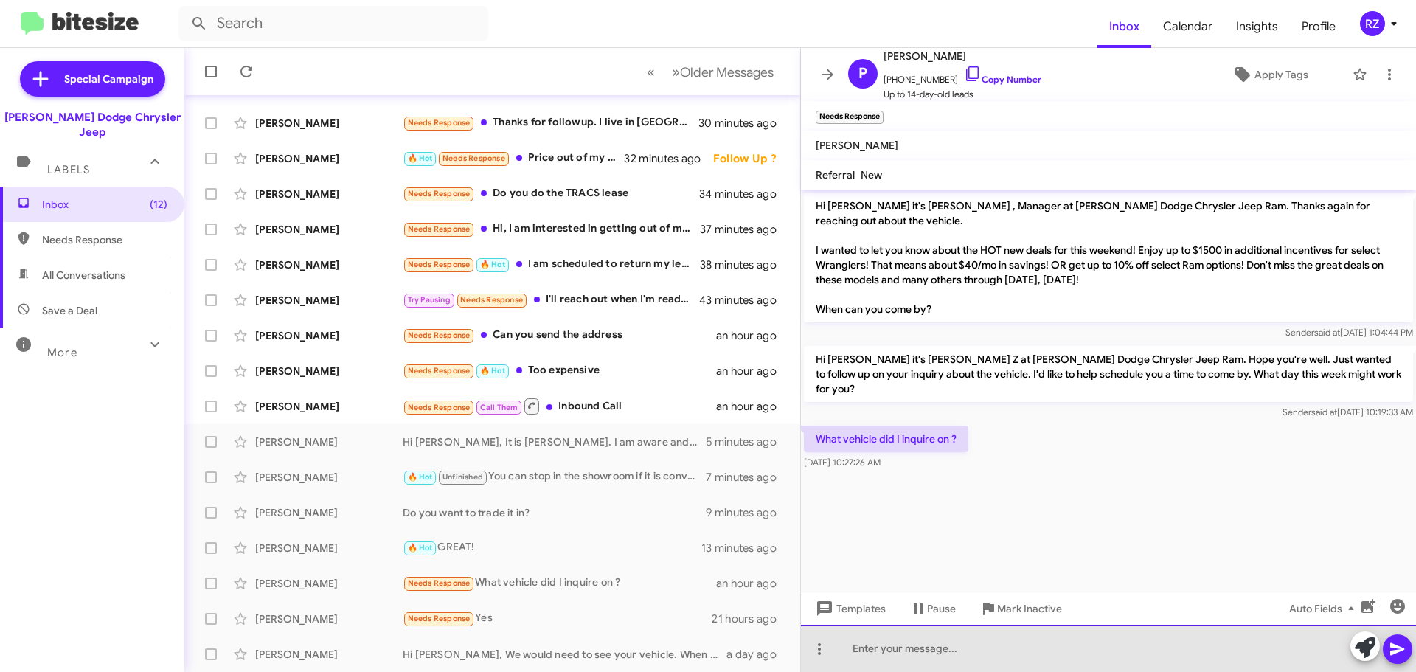
click at [909, 650] on div at bounding box center [1108, 648] width 615 height 47
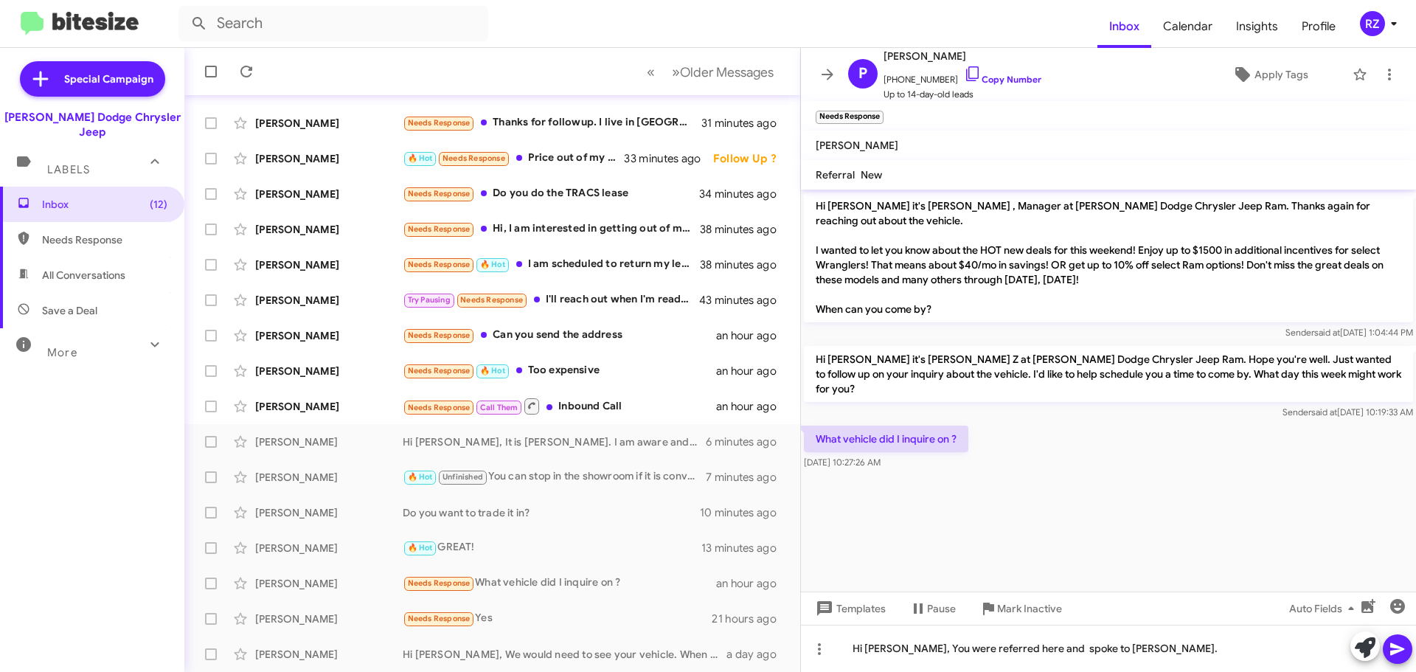
click at [1397, 653] on icon at bounding box center [1397, 649] width 18 height 18
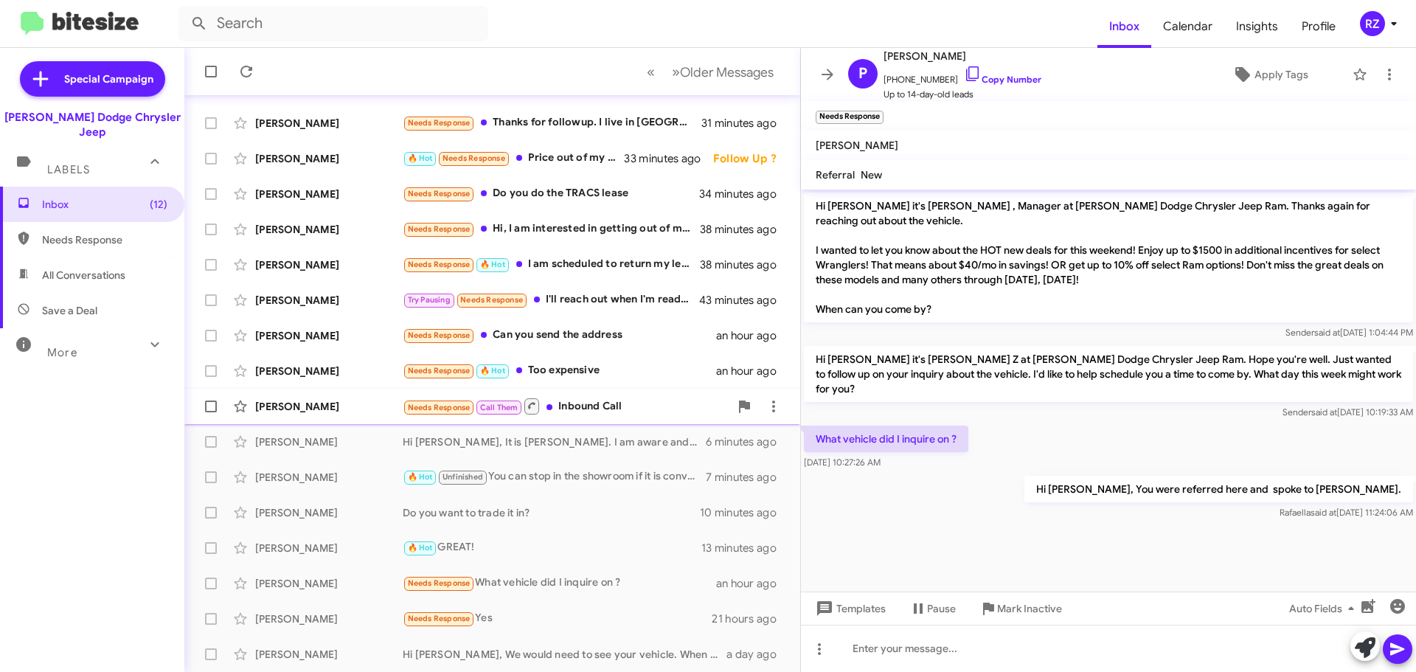
click at [636, 402] on div "Needs Response Call Them Inbound Call" at bounding box center [566, 406] width 327 height 18
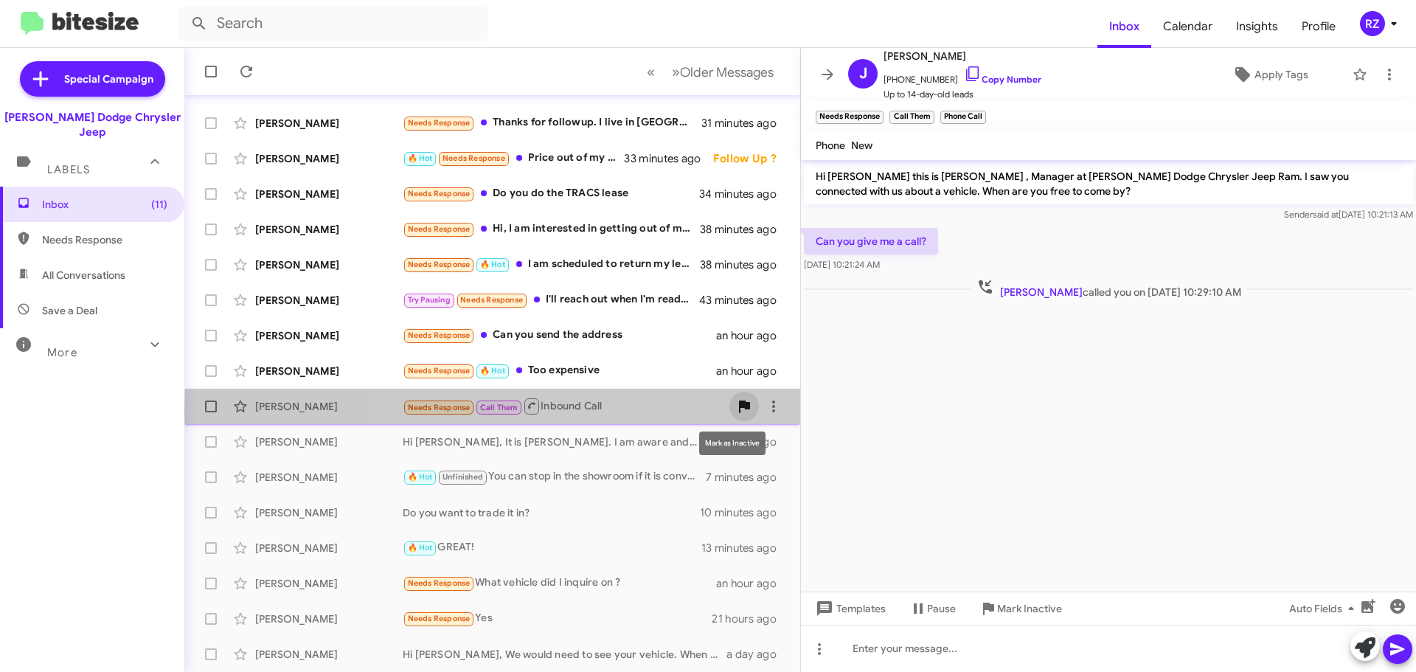
click at [739, 408] on icon at bounding box center [744, 406] width 11 height 13
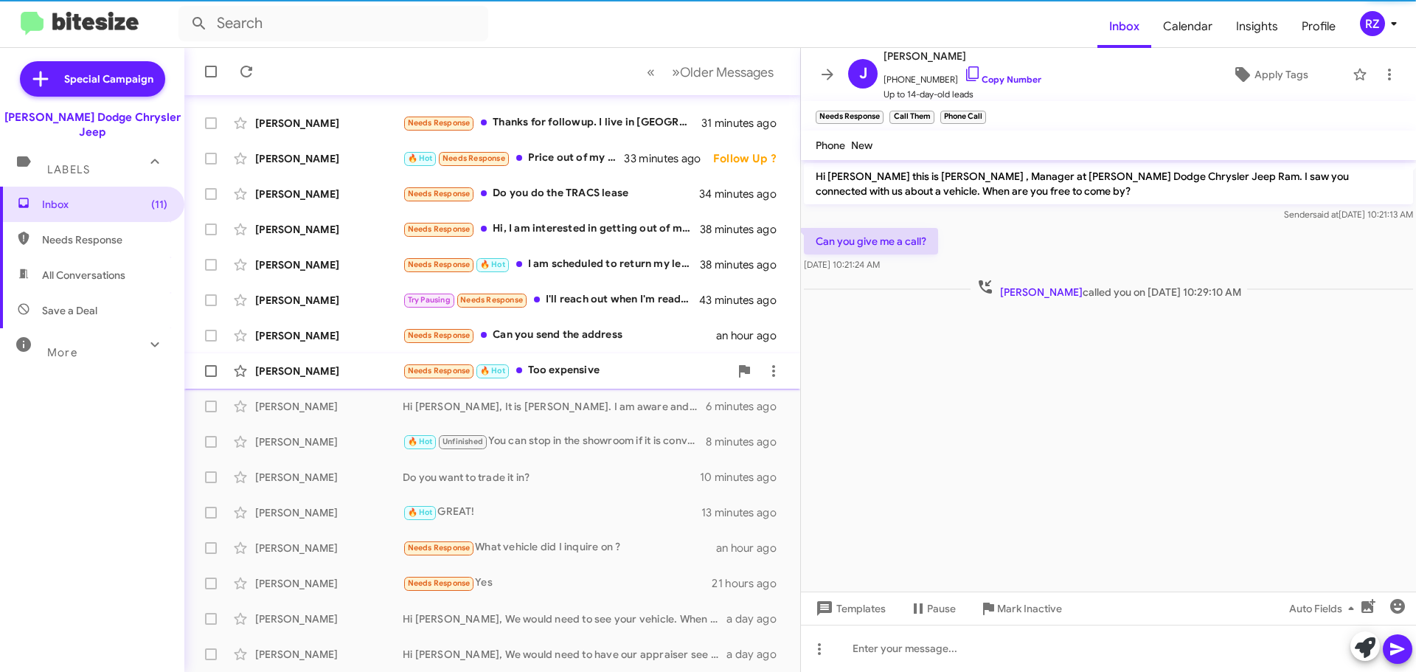
click at [649, 373] on div "Needs Response 🔥 Hot Too expensive" at bounding box center [566, 370] width 327 height 17
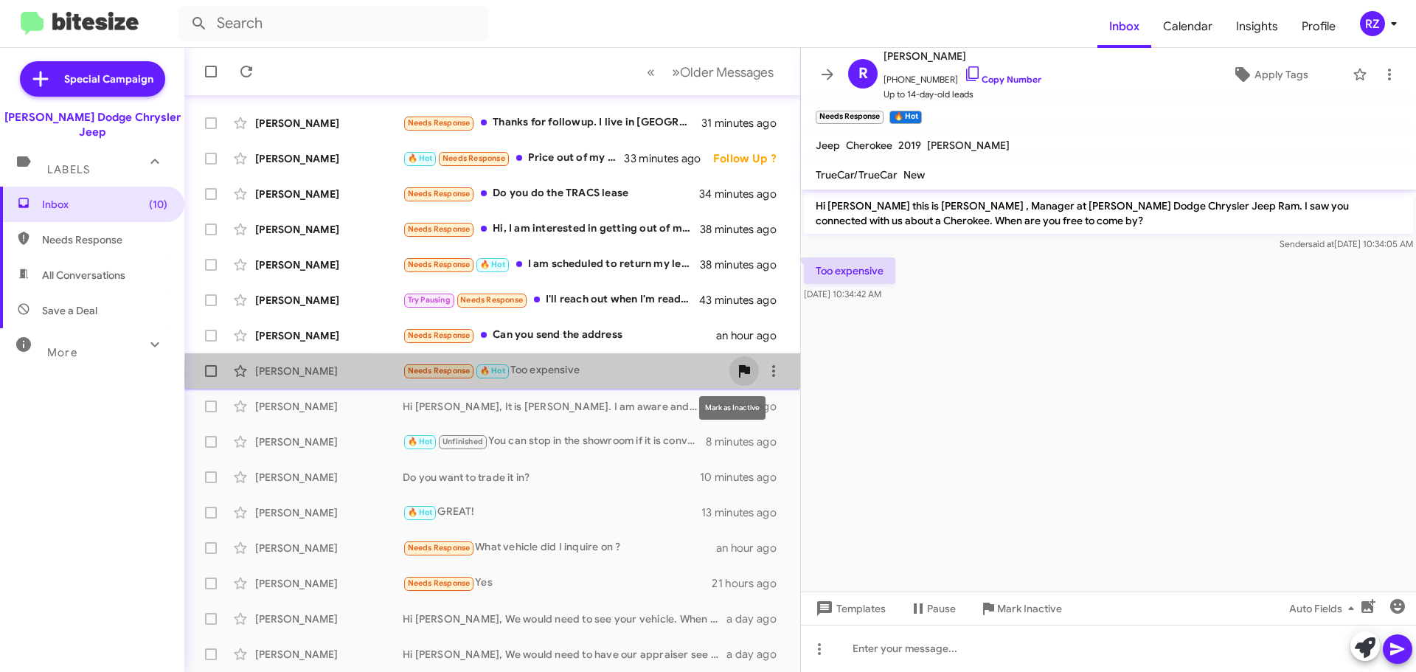
click at [739, 372] on icon at bounding box center [744, 371] width 11 height 13
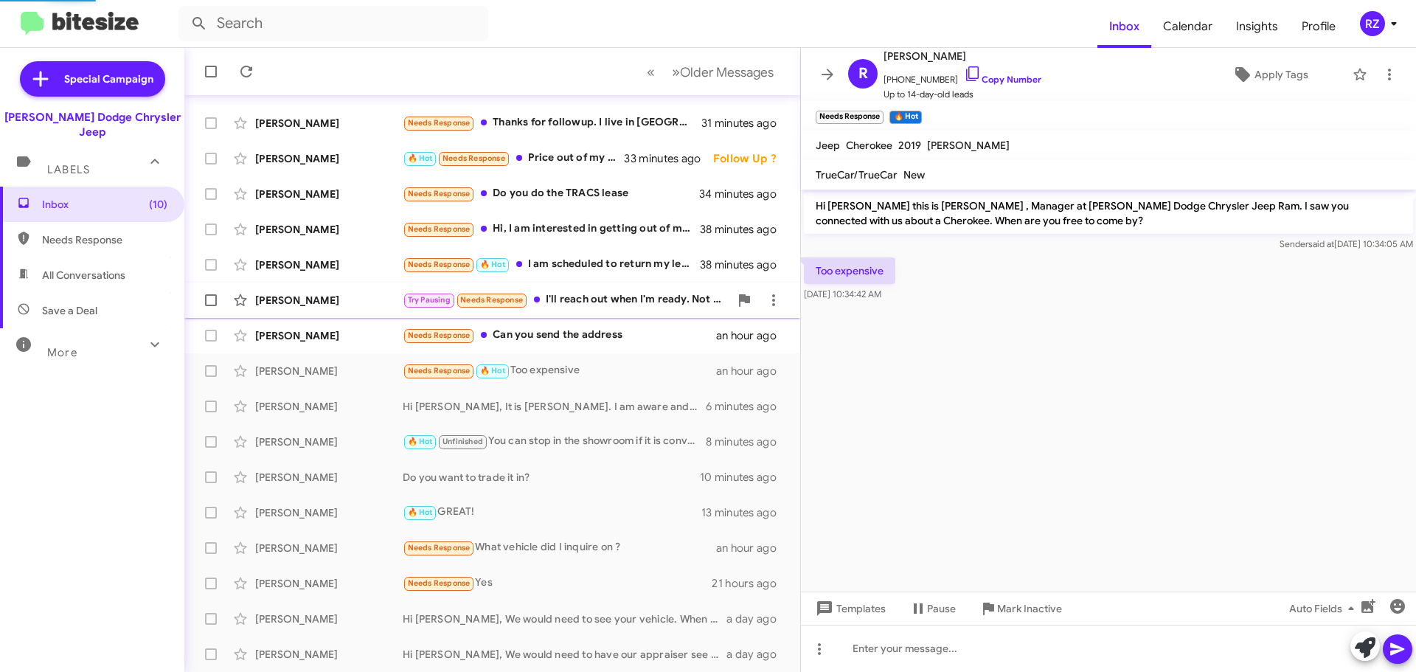
scroll to position [114, 0]
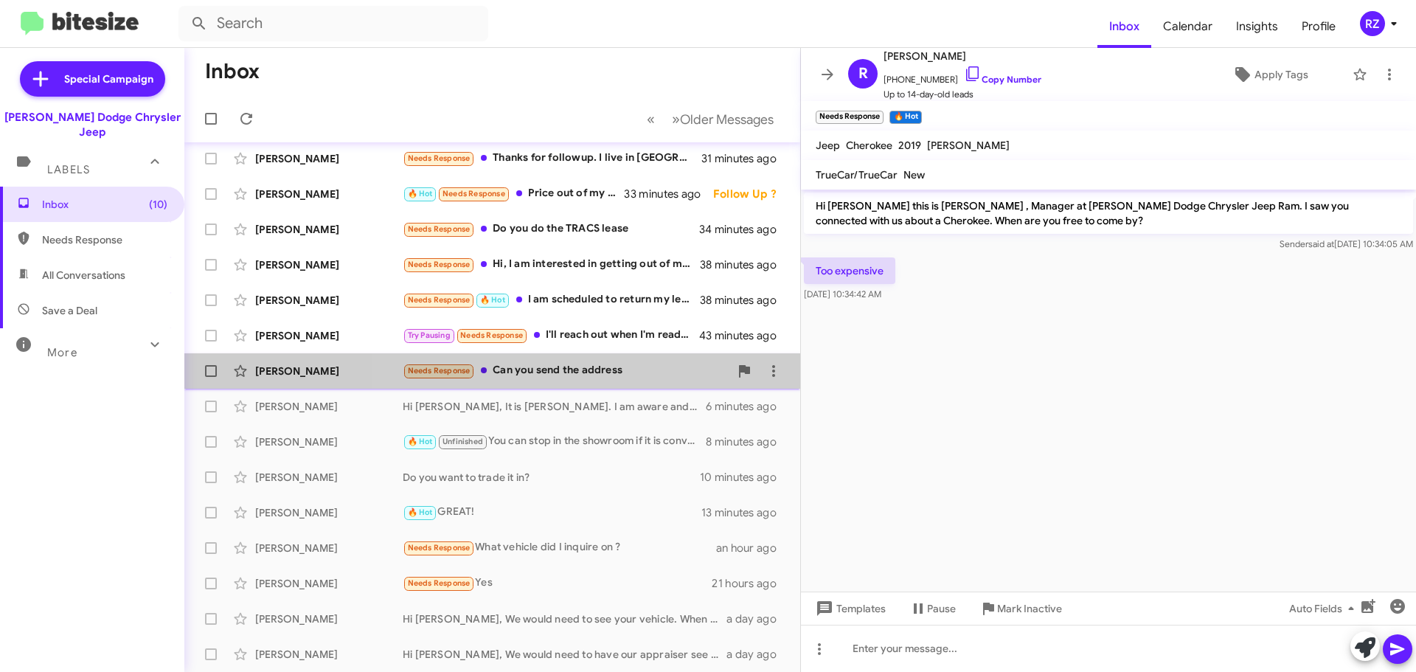
click at [660, 369] on div "Needs Response Can you send the address" at bounding box center [566, 370] width 327 height 17
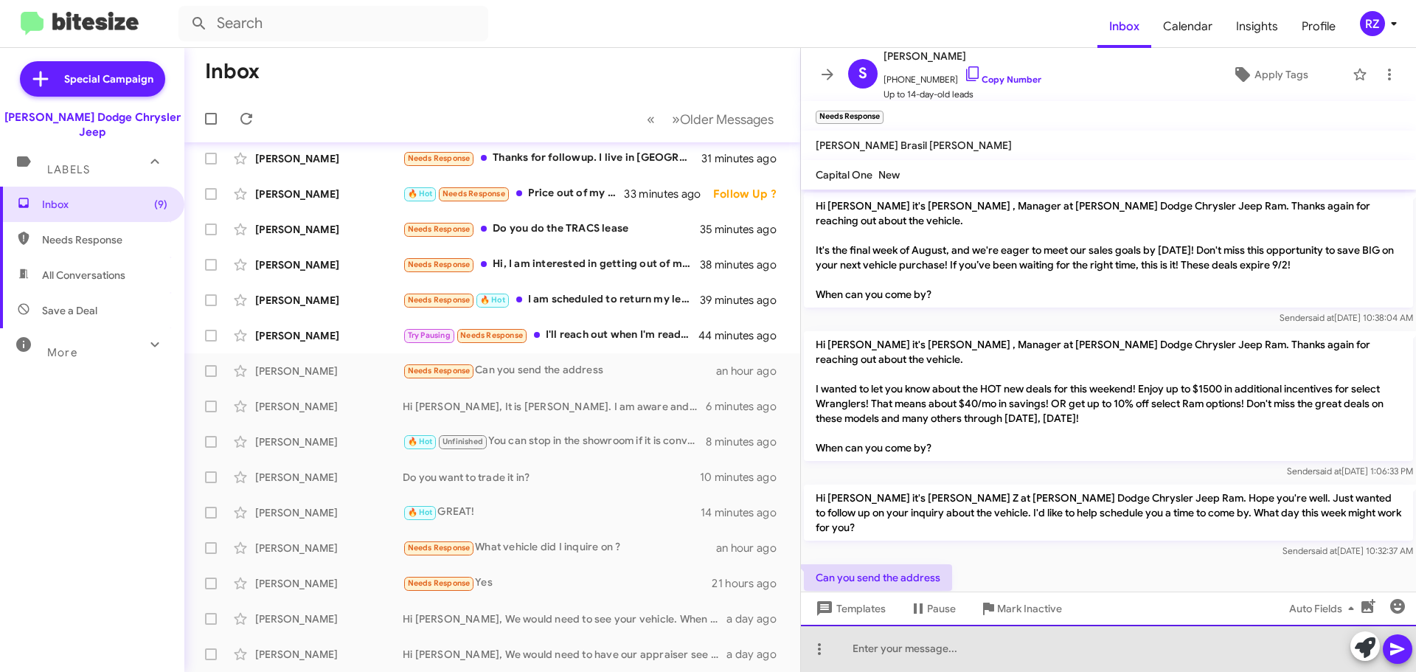
click at [866, 648] on div at bounding box center [1108, 648] width 615 height 47
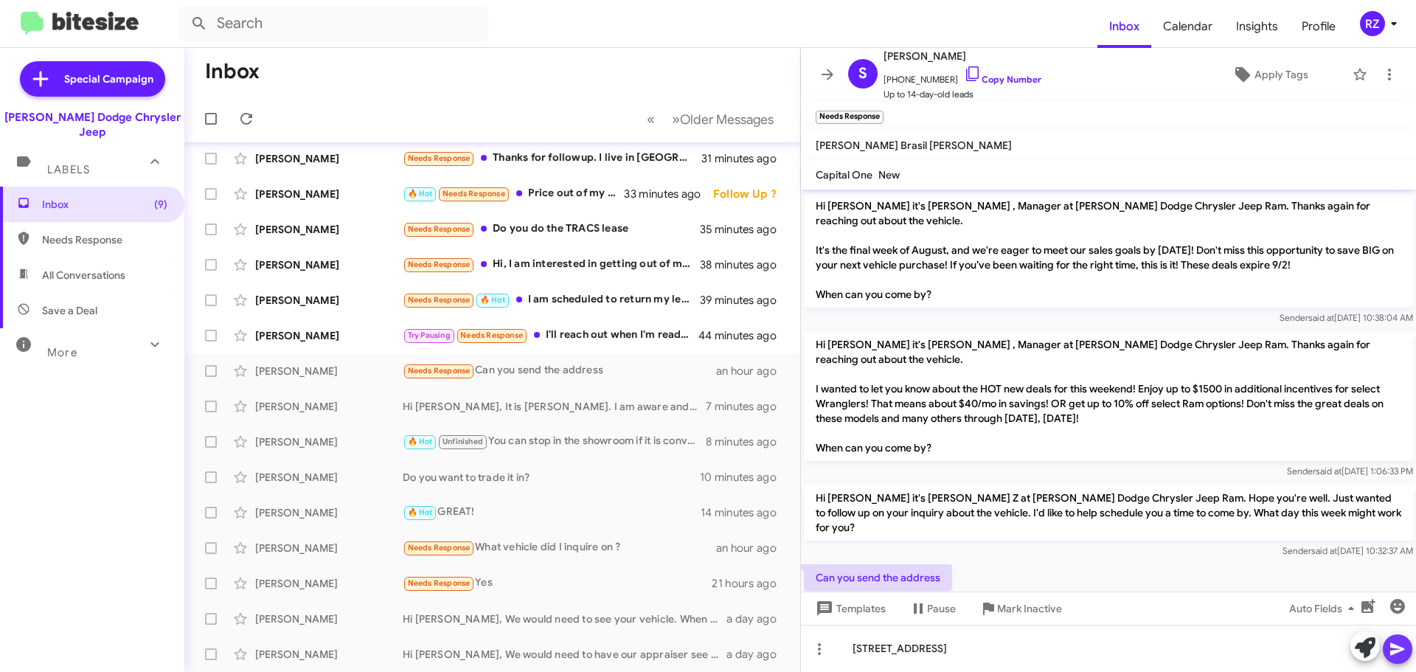
click at [1396, 644] on icon at bounding box center [1397, 649] width 18 height 18
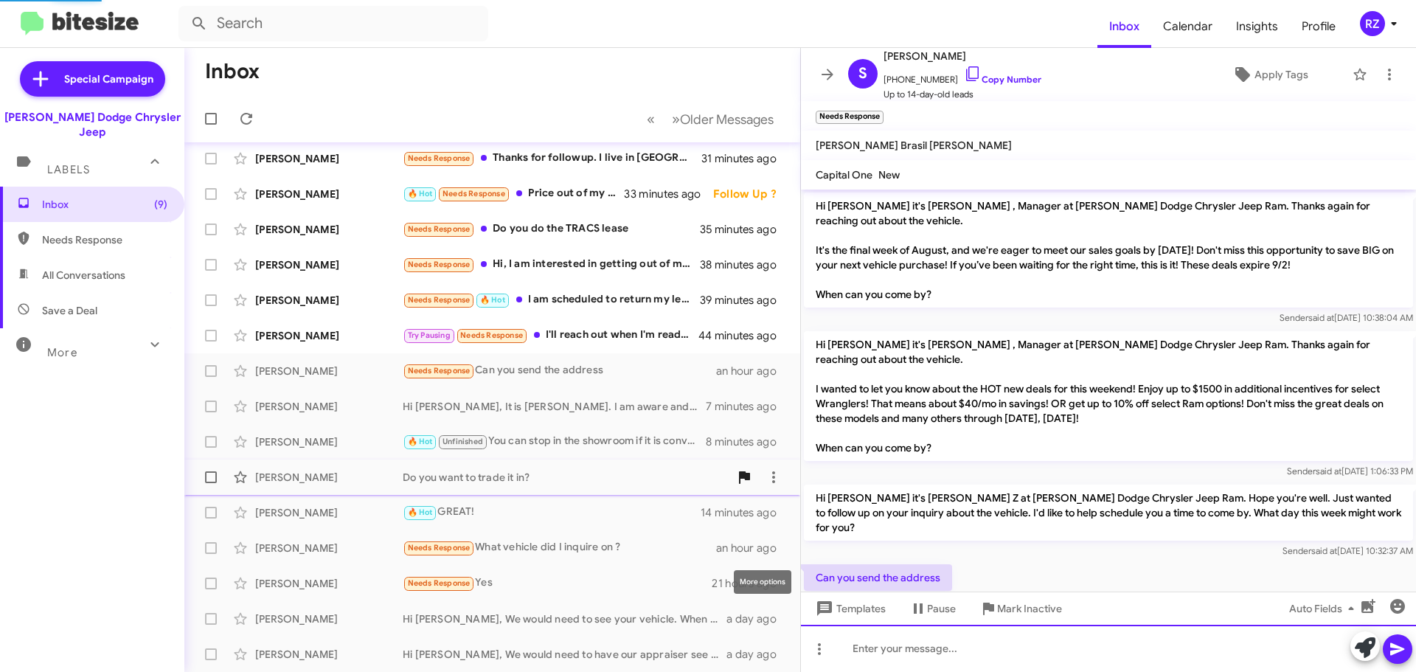
scroll to position [44, 0]
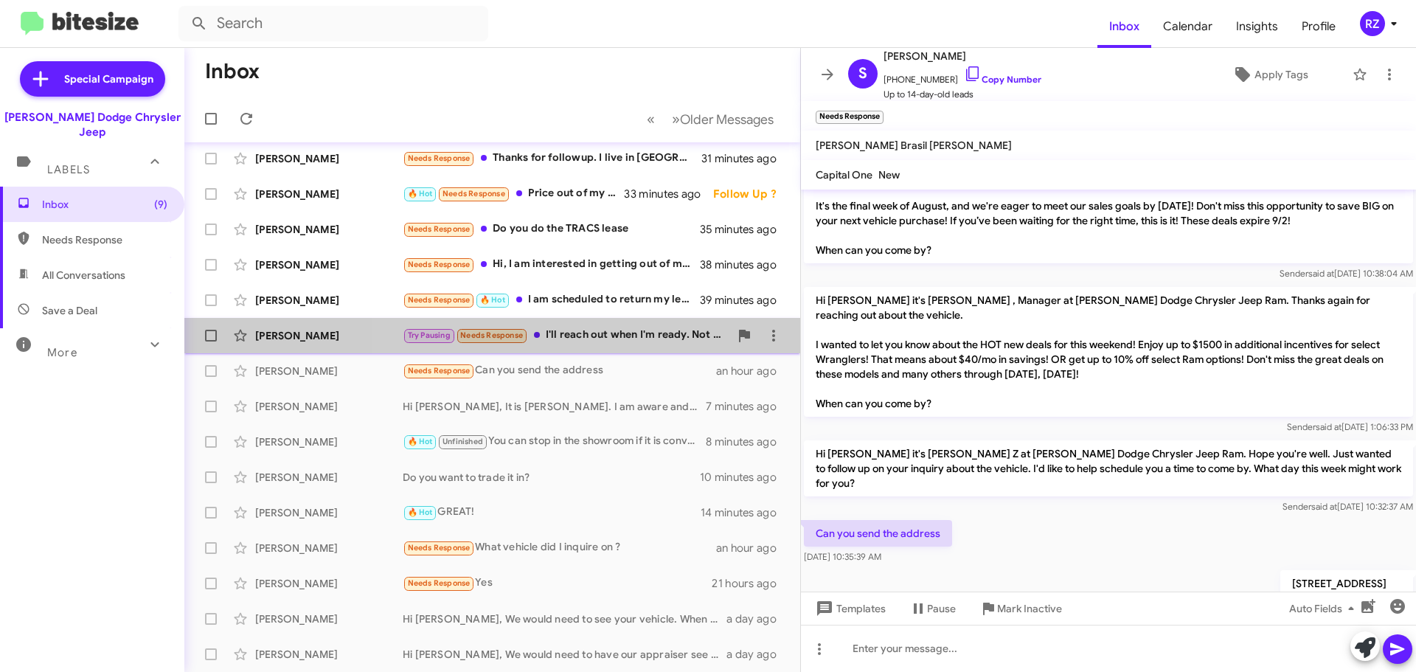
click at [658, 344] on div "Try Pausing Needs Response I'll reach out when I'm ready. Not ready right now" at bounding box center [566, 335] width 327 height 17
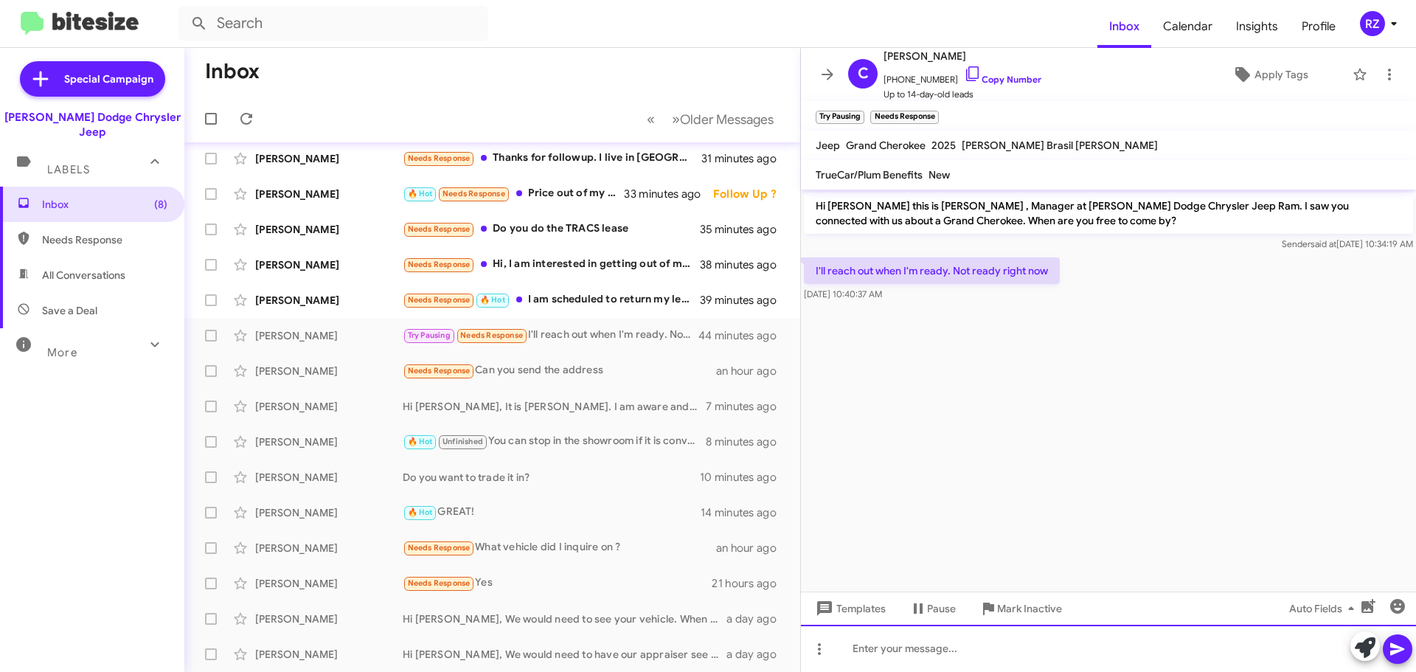
click at [885, 650] on div at bounding box center [1108, 648] width 615 height 47
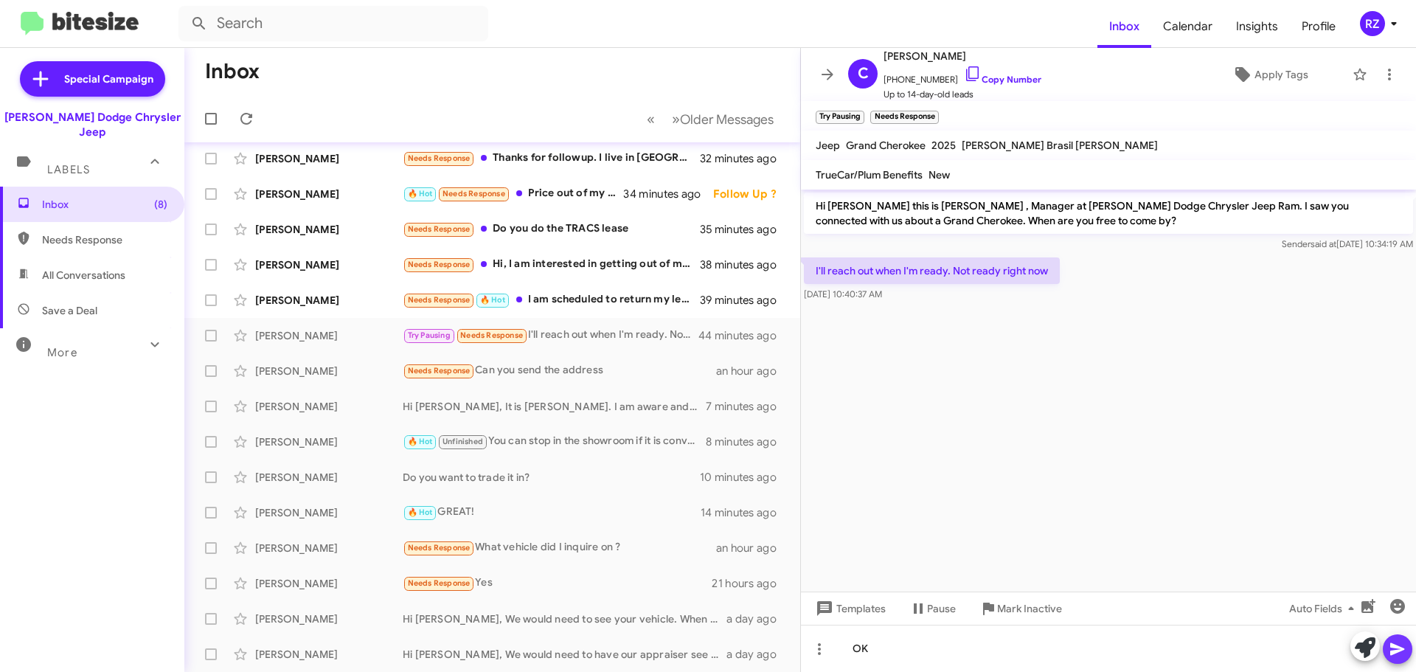
click at [1388, 645] on icon at bounding box center [1397, 649] width 18 height 18
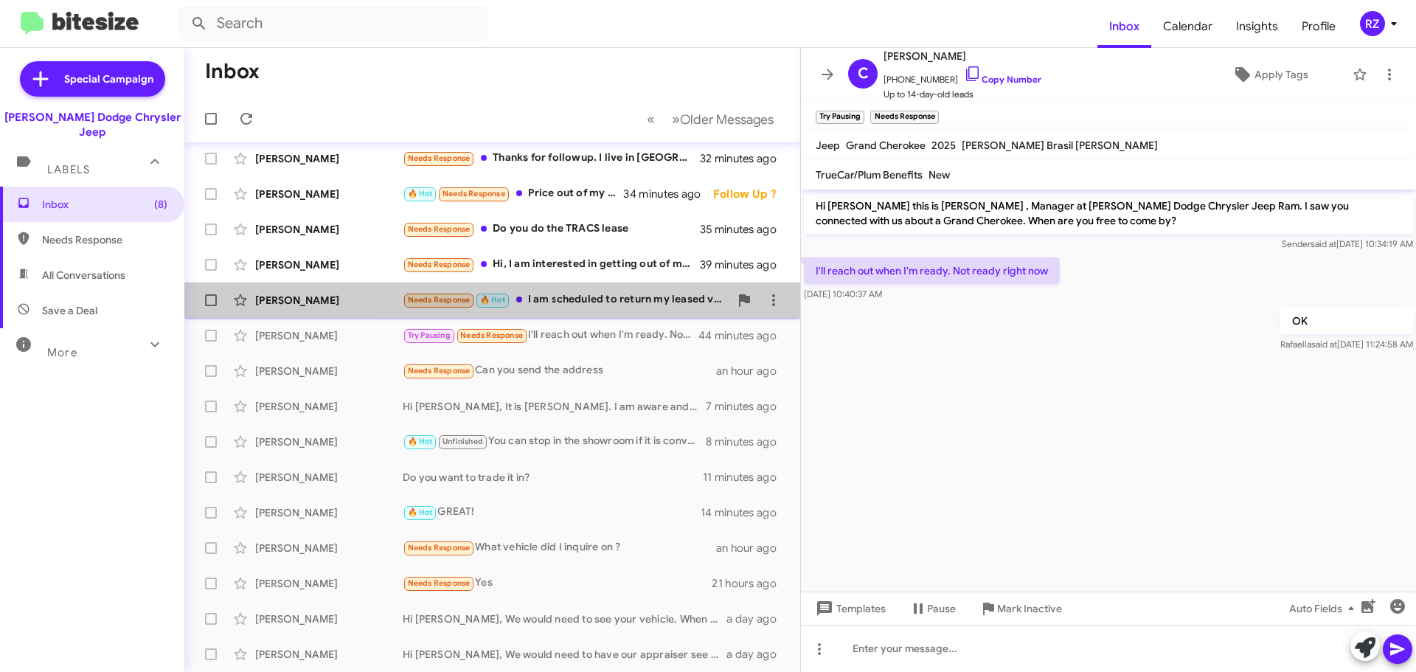
click at [668, 304] on div "Needs Response 🔥 Hot I am scheduled to return my leased vehicle to [PERSON_NAME…" at bounding box center [566, 299] width 327 height 17
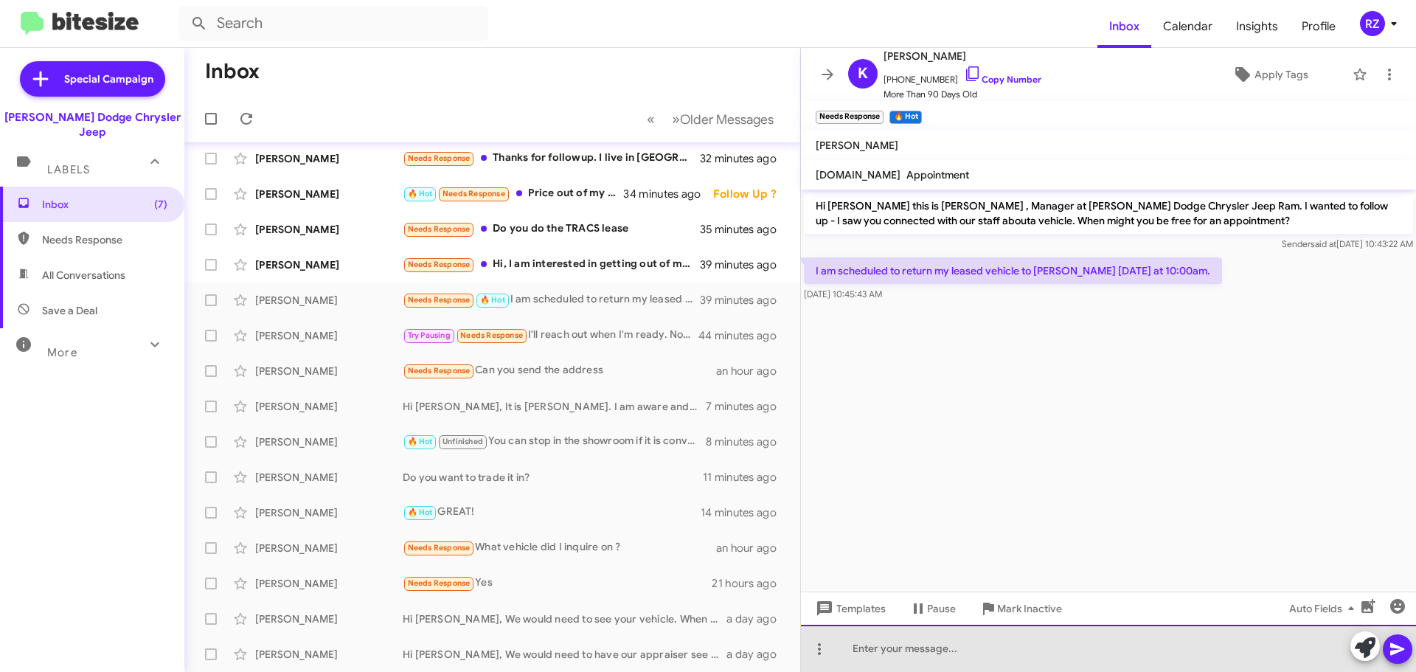
click at [956, 650] on div at bounding box center [1108, 648] width 615 height 47
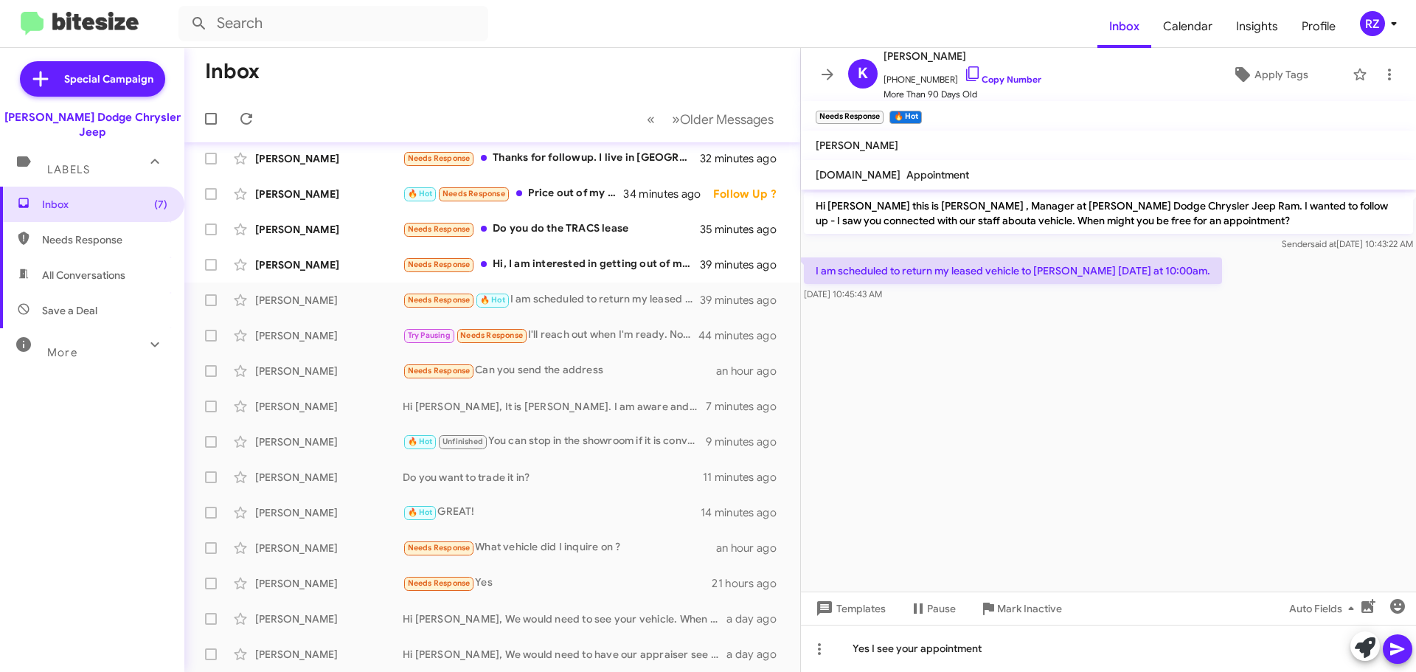
click at [1400, 657] on icon at bounding box center [1397, 649] width 18 height 18
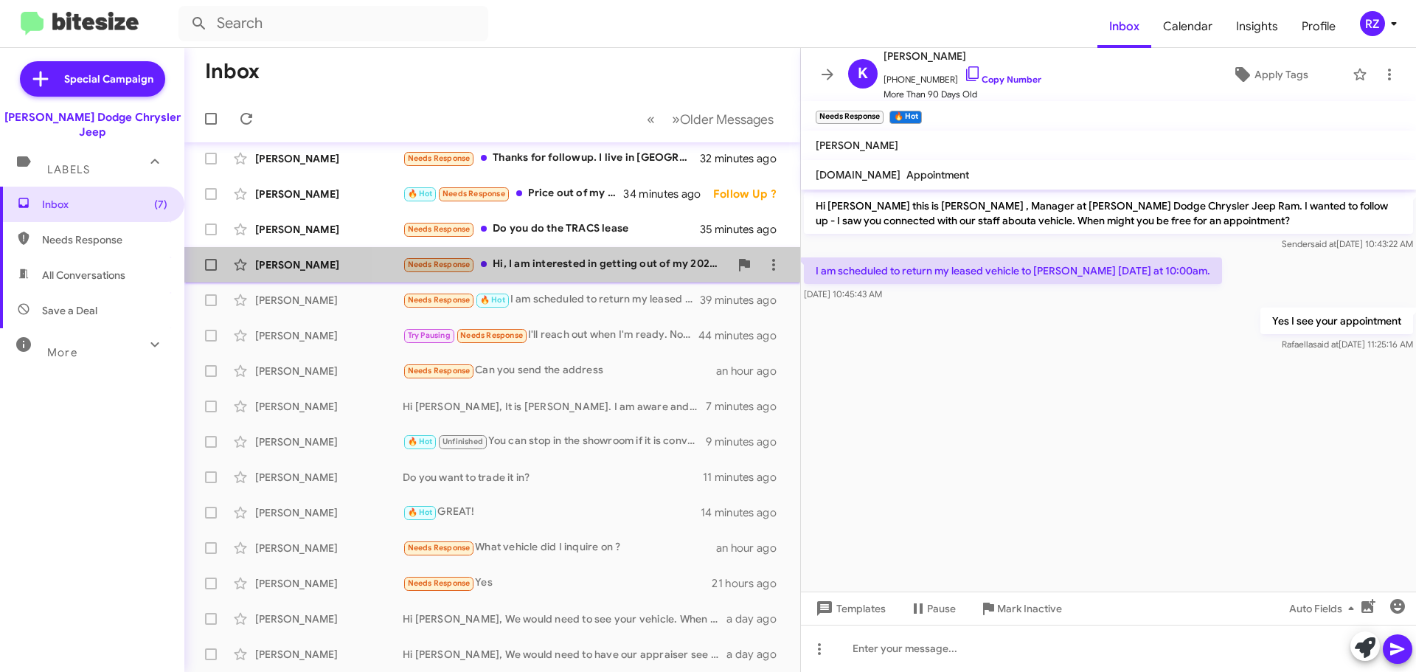
click at [652, 269] on div "Needs Response Hi, I am interested in getting out of my 2023 grand Cherokee lea…" at bounding box center [566, 264] width 327 height 17
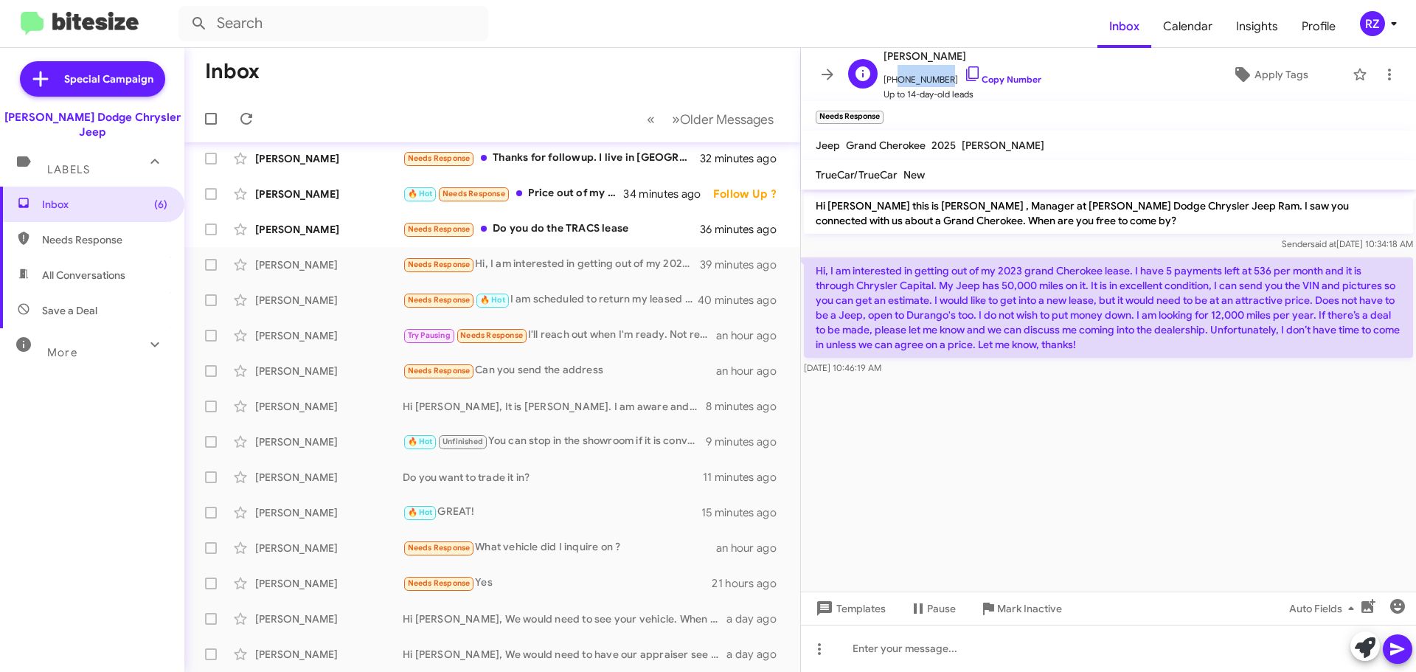
drag, startPoint x: 938, startPoint y: 80, endPoint x: 900, endPoint y: 72, distance: 39.2
click at [894, 74] on span "[PHONE_NUMBER] Copy Number" at bounding box center [962, 76] width 158 height 22
drag, startPoint x: 902, startPoint y: 70, endPoint x: 1129, endPoint y: 97, distance: 228.7
click at [1143, 97] on div "D [PERSON_NAME] [PHONE_NUMBER] Copy Number Up to 14-day-old leads Apply Tags" at bounding box center [1093, 74] width 503 height 55
drag, startPoint x: 940, startPoint y: 77, endPoint x: 894, endPoint y: 75, distance: 46.5
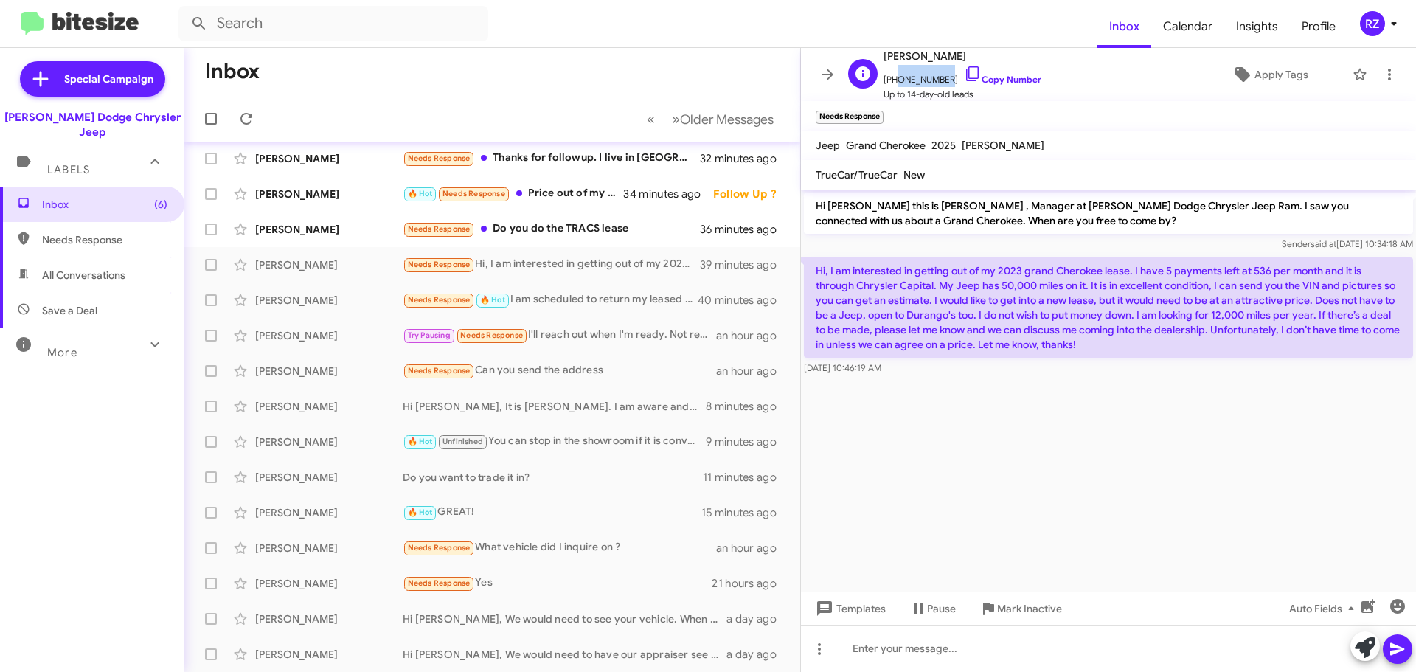
click at [894, 75] on span "[PHONE_NUMBER] Copy Number" at bounding box center [962, 76] width 158 height 22
copy span "9089176964"
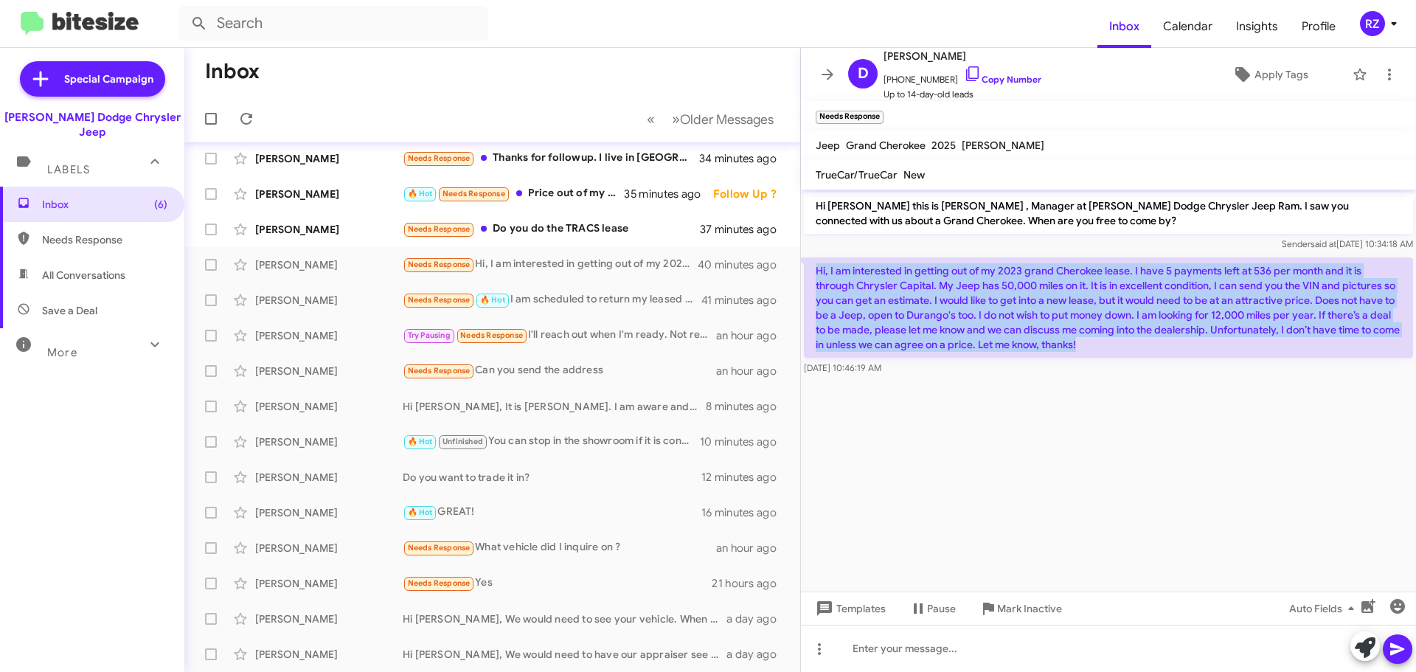
drag, startPoint x: 1126, startPoint y: 345, endPoint x: 814, endPoint y: 274, distance: 319.8
click at [814, 274] on p "Hi, I am interested in getting out of my 2023 grand Cherokee lease. I have 5 pa…" at bounding box center [1108, 307] width 609 height 100
copy p "Hi, I am interested in getting out of my 2023 grand Cherokee lease. I have 5 pa…"
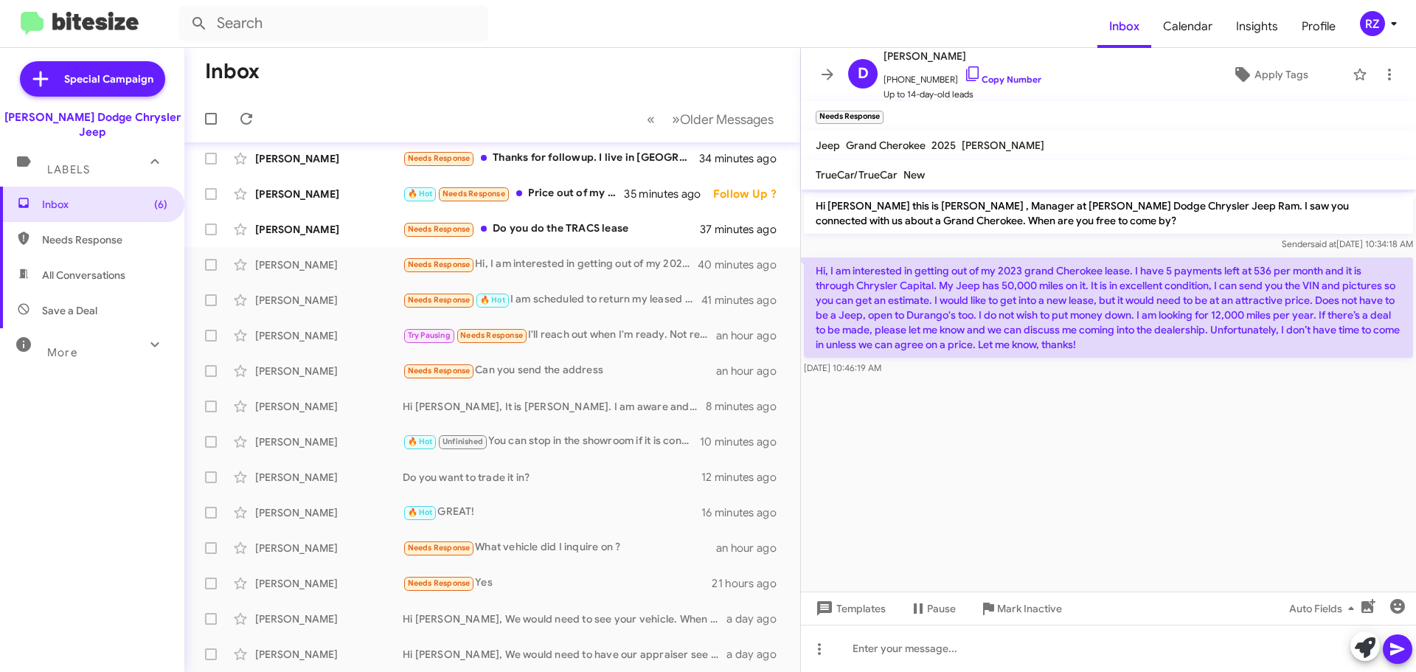
click at [865, 467] on cdk-virtual-scroll-viewport "Hi [PERSON_NAME] this is [PERSON_NAME] , Manager at [PERSON_NAME] Dodge Chrysle…" at bounding box center [1108, 390] width 615 height 402
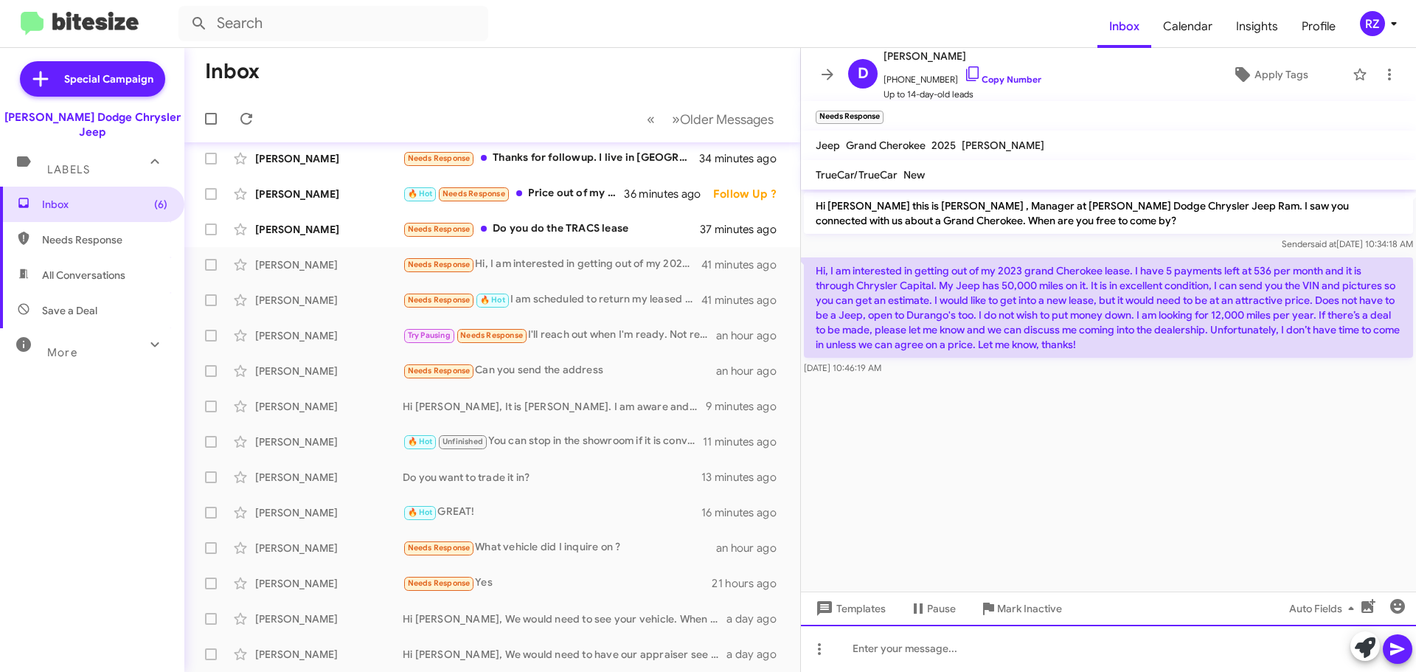
click at [875, 640] on div at bounding box center [1108, 648] width 615 height 47
click at [1118, 651] on div "Hi [PERSON_NAME], I have enlisted [PERSON_NAME] to contact you tomorrowe. Thank…" at bounding box center [1108, 648] width 615 height 47
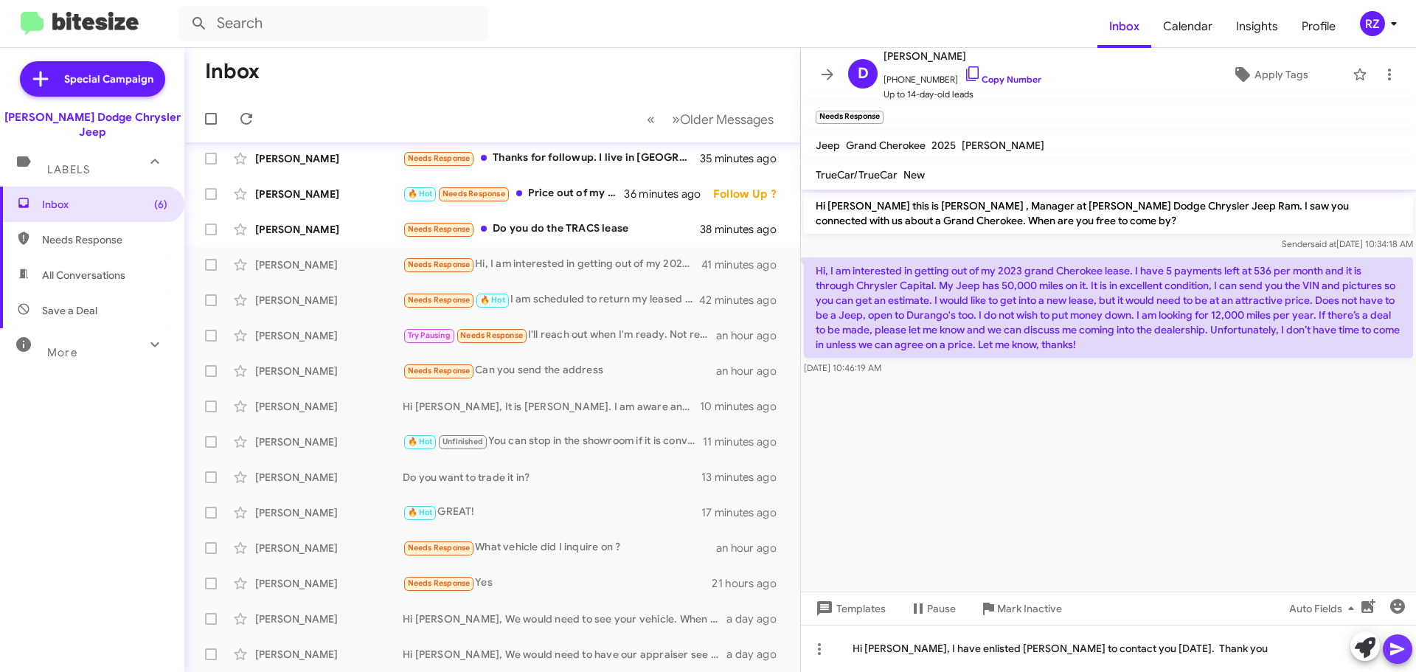
click at [1389, 644] on icon at bounding box center [1397, 649] width 18 height 18
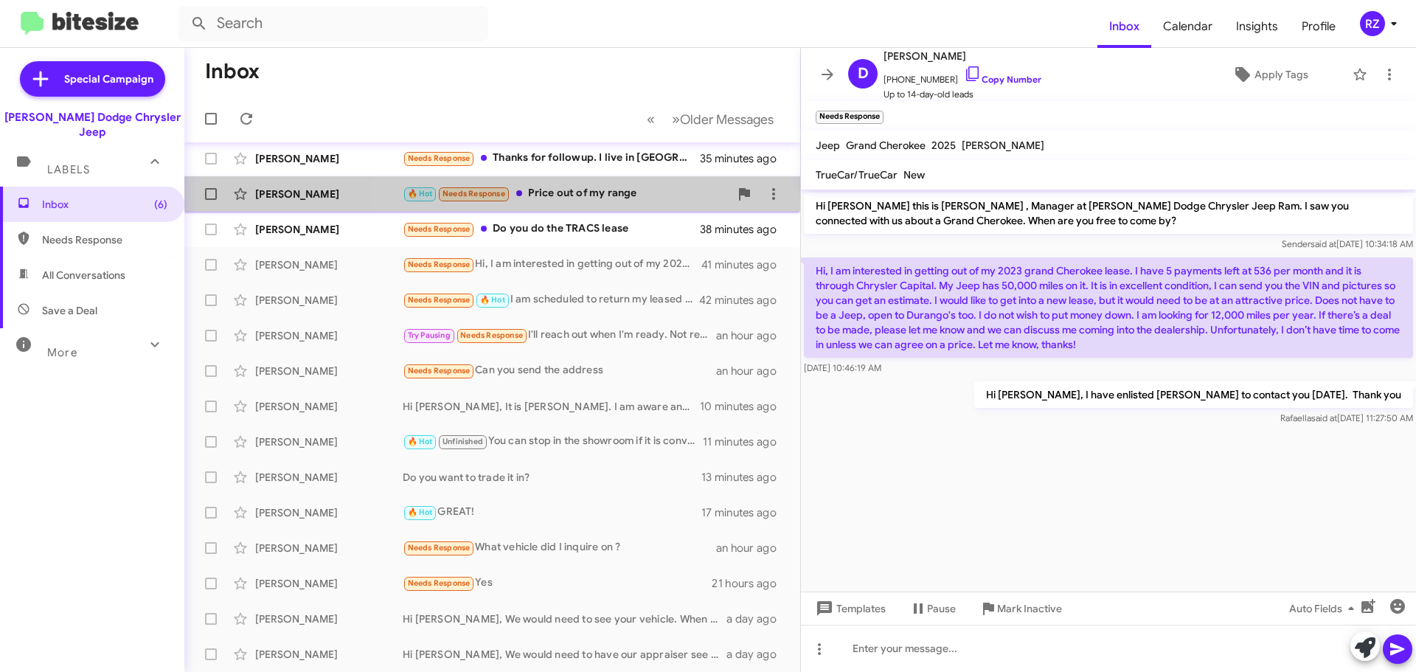
click at [625, 196] on div "🔥 Hot Needs Response Price out of my range" at bounding box center [566, 193] width 327 height 17
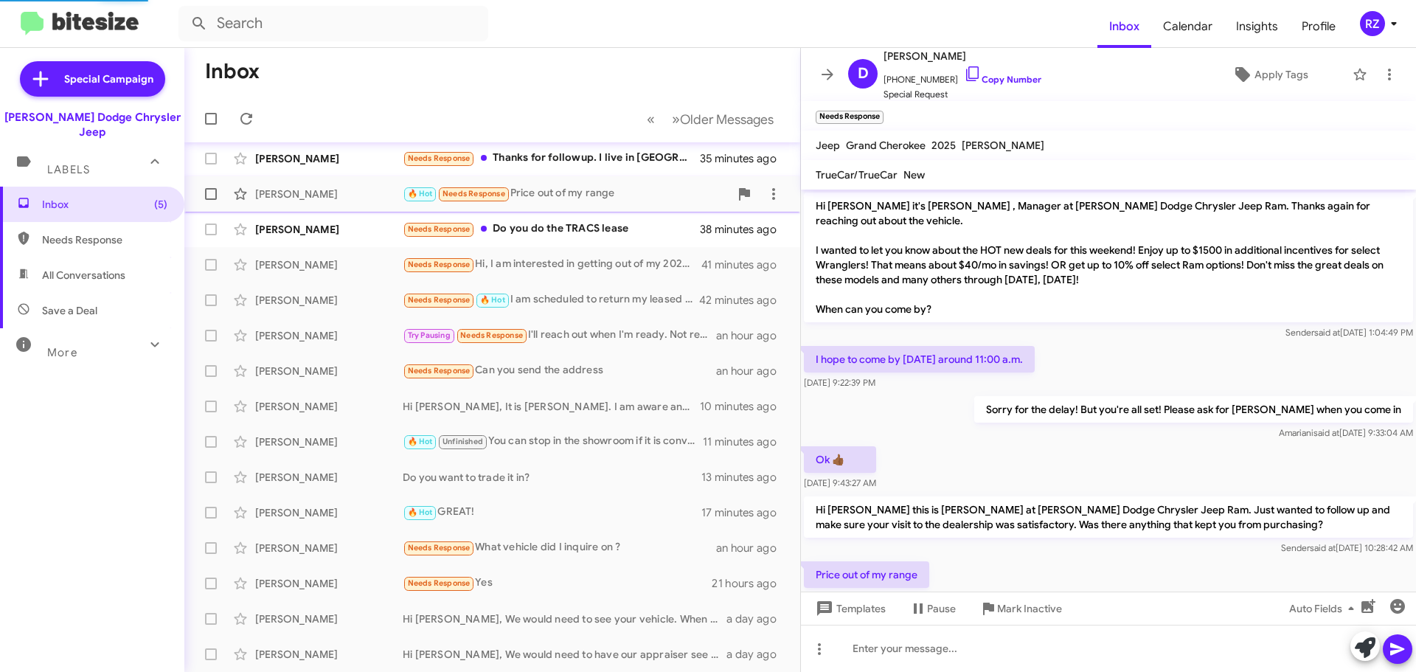
scroll to position [24, 0]
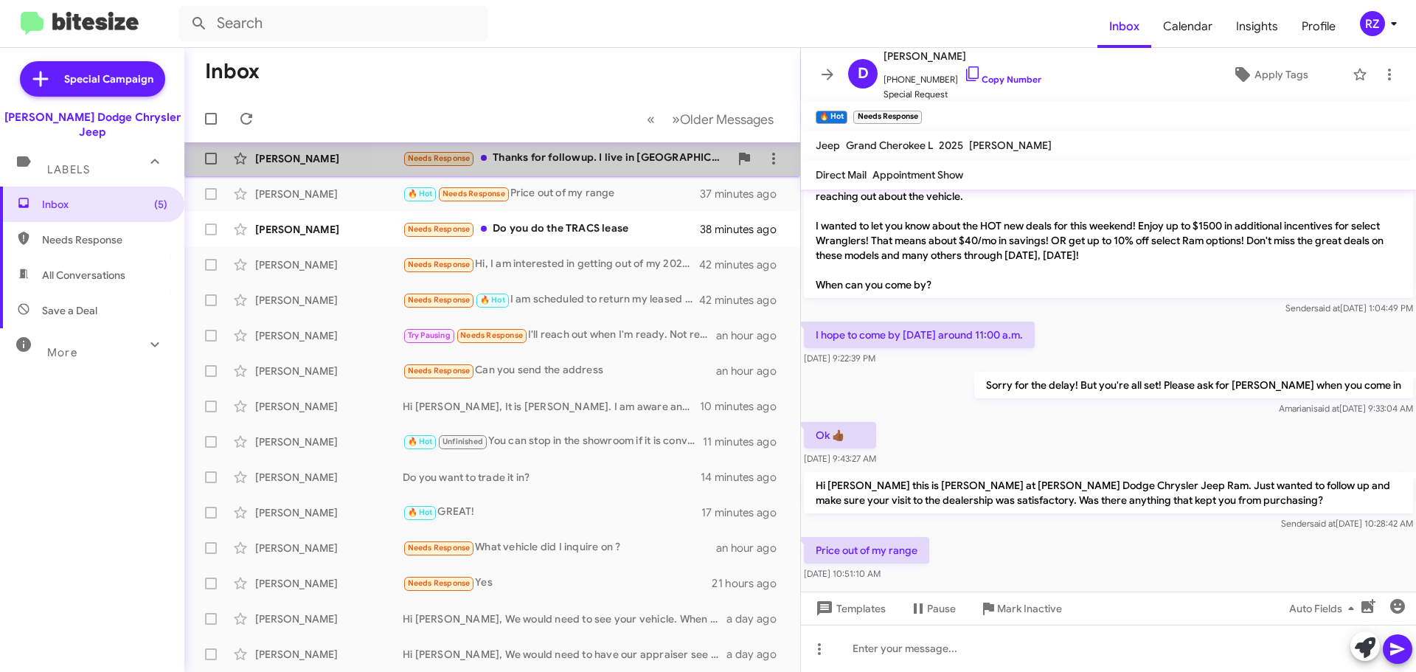
click at [676, 167] on div "[PERSON_NAME] Needs Response Thanks for followup. I live in [GEOGRAPHIC_DATA] a…" at bounding box center [492, 158] width 592 height 29
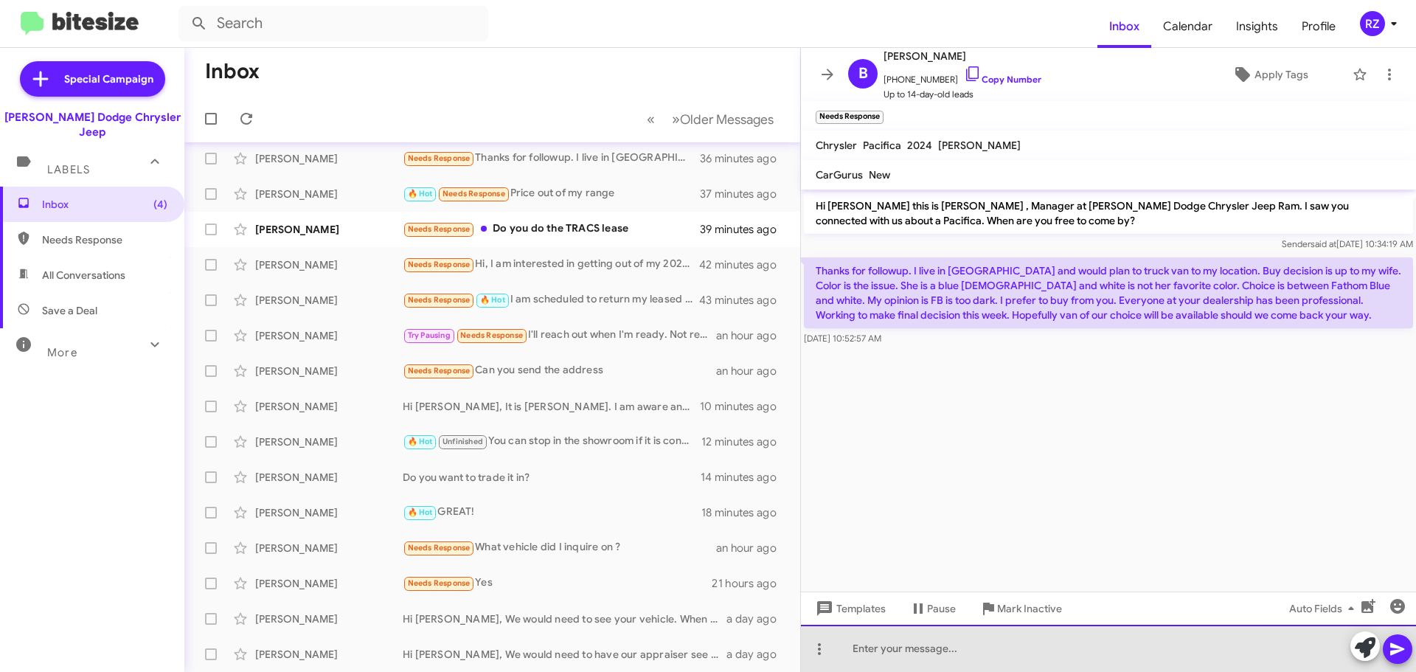
click at [963, 647] on div at bounding box center [1108, 648] width 615 height 47
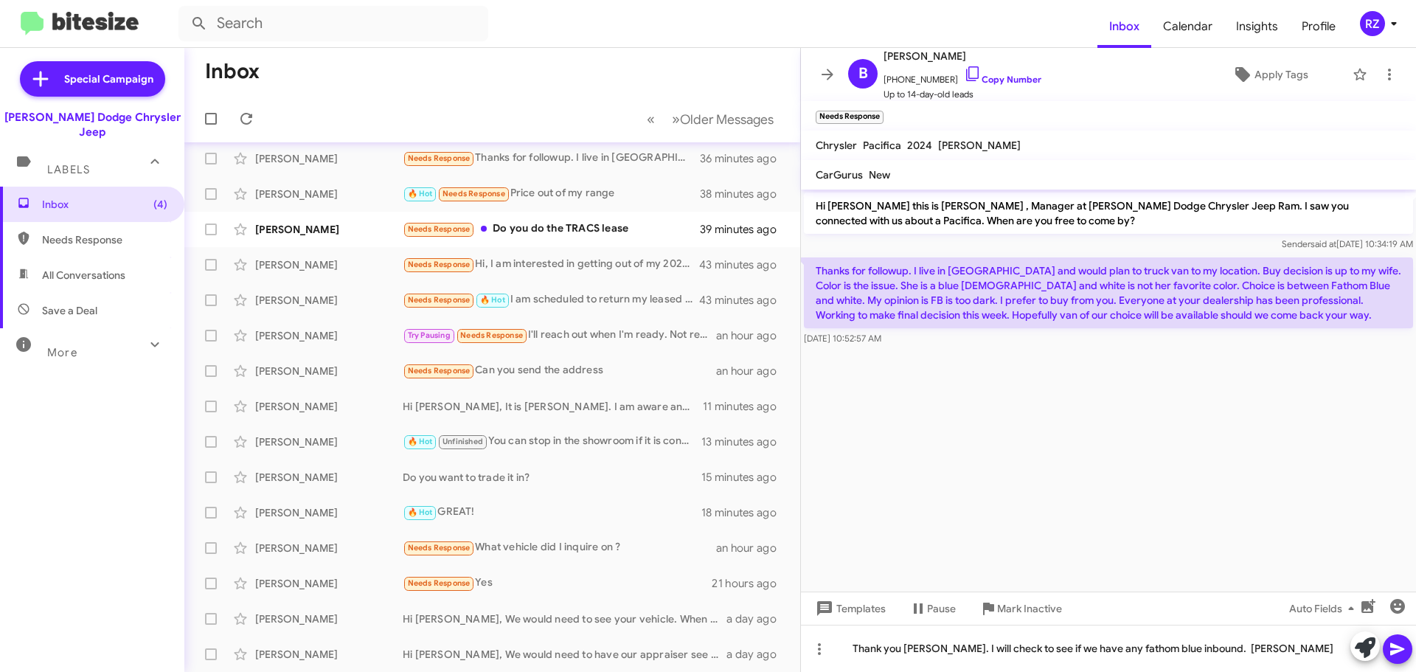
click at [1402, 654] on icon at bounding box center [1397, 649] width 18 height 18
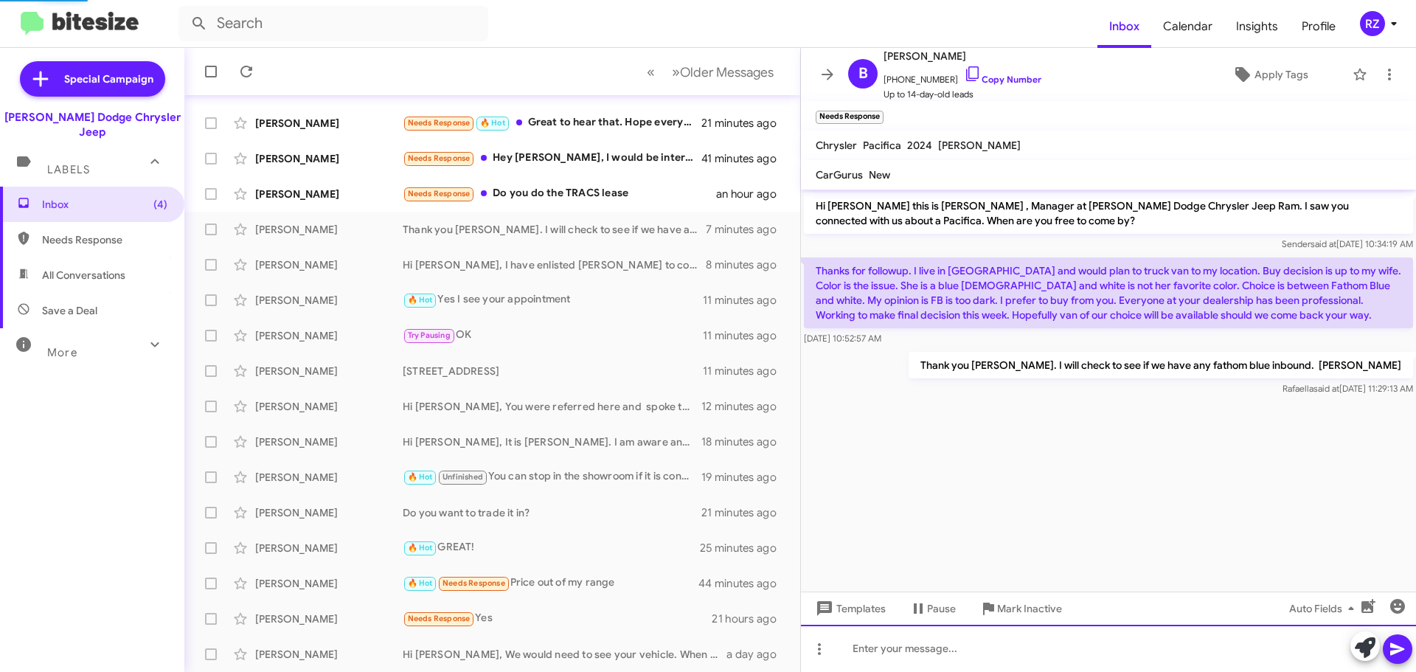
scroll to position [184, 0]
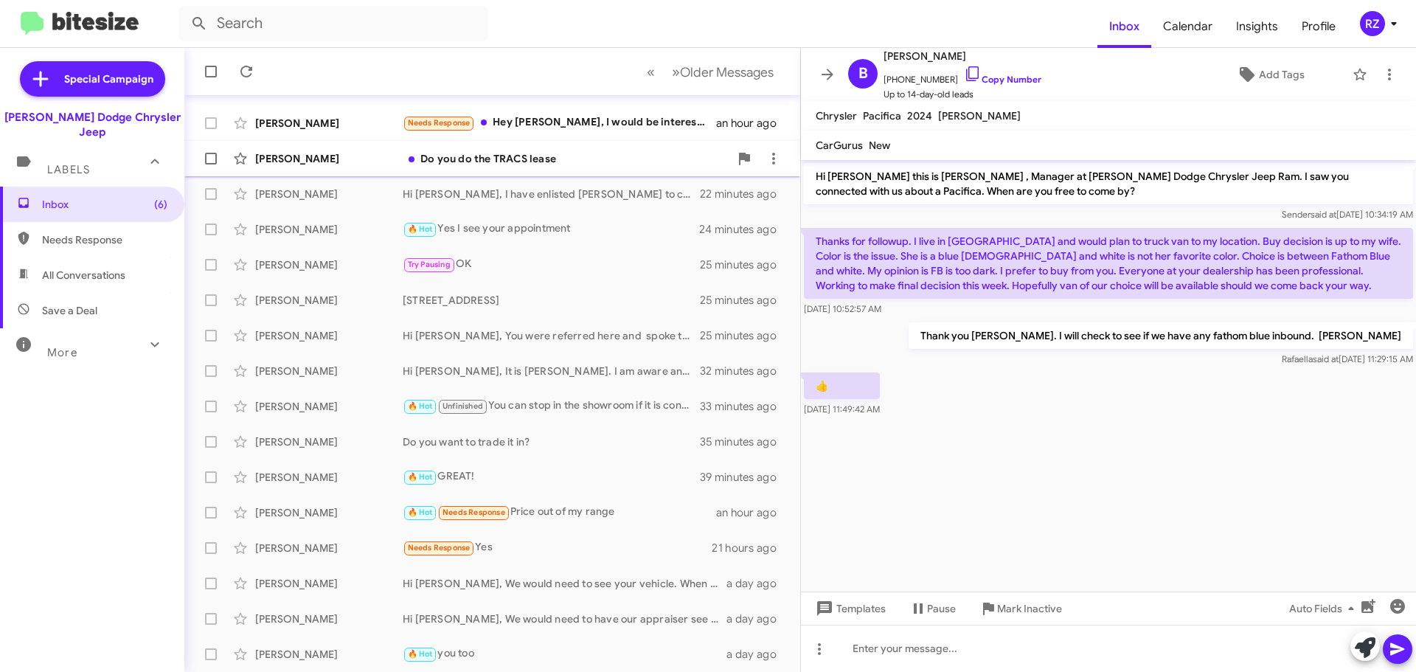
click at [616, 160] on div "Do you do the TRACS lease" at bounding box center [566, 158] width 327 height 15
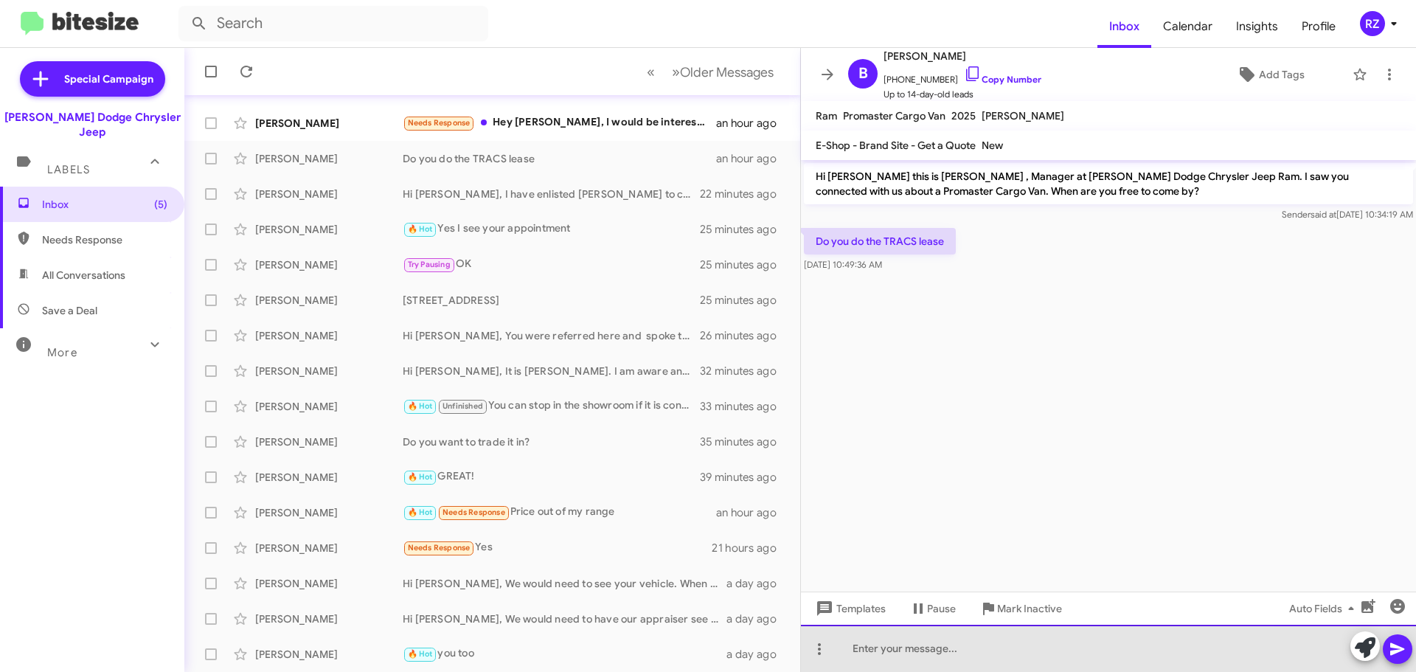
click at [877, 650] on div at bounding box center [1108, 648] width 615 height 47
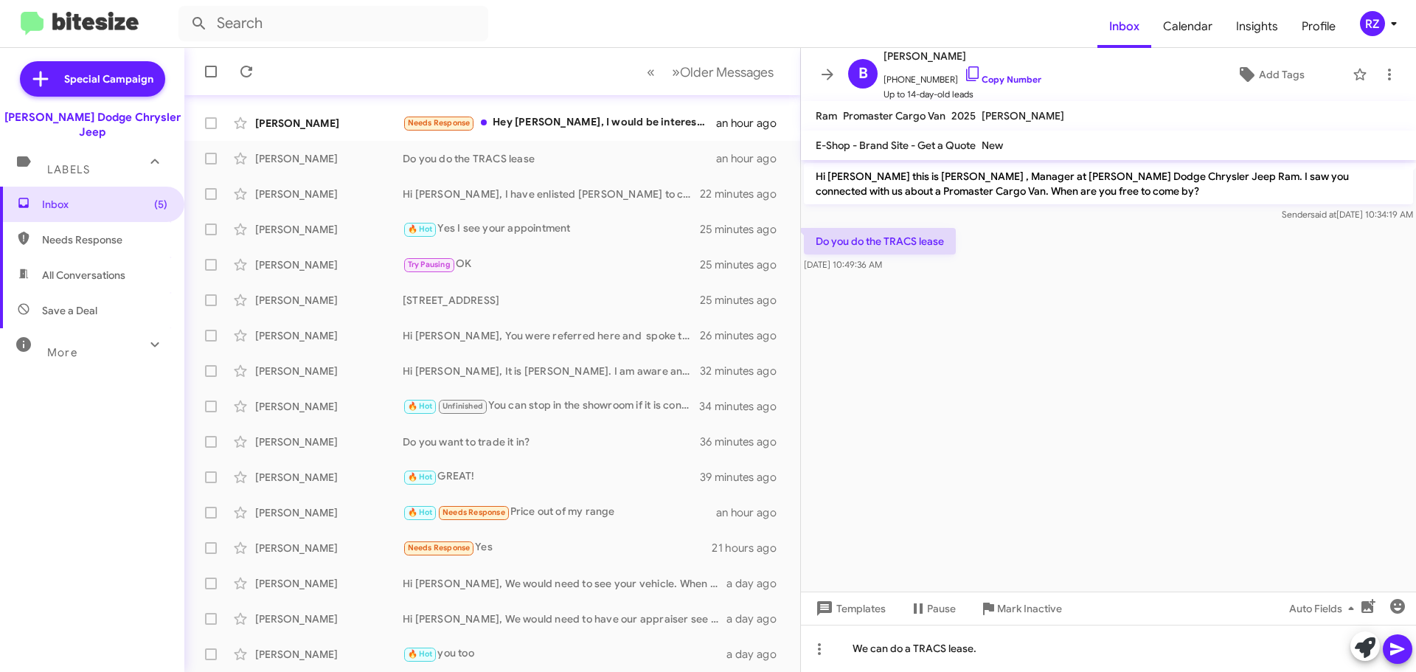
click at [1389, 643] on icon at bounding box center [1397, 649] width 18 height 18
click at [504, 125] on div "Needs Response Hey [PERSON_NAME], I would be interested in a new car. Thinking …" at bounding box center [566, 122] width 327 height 17
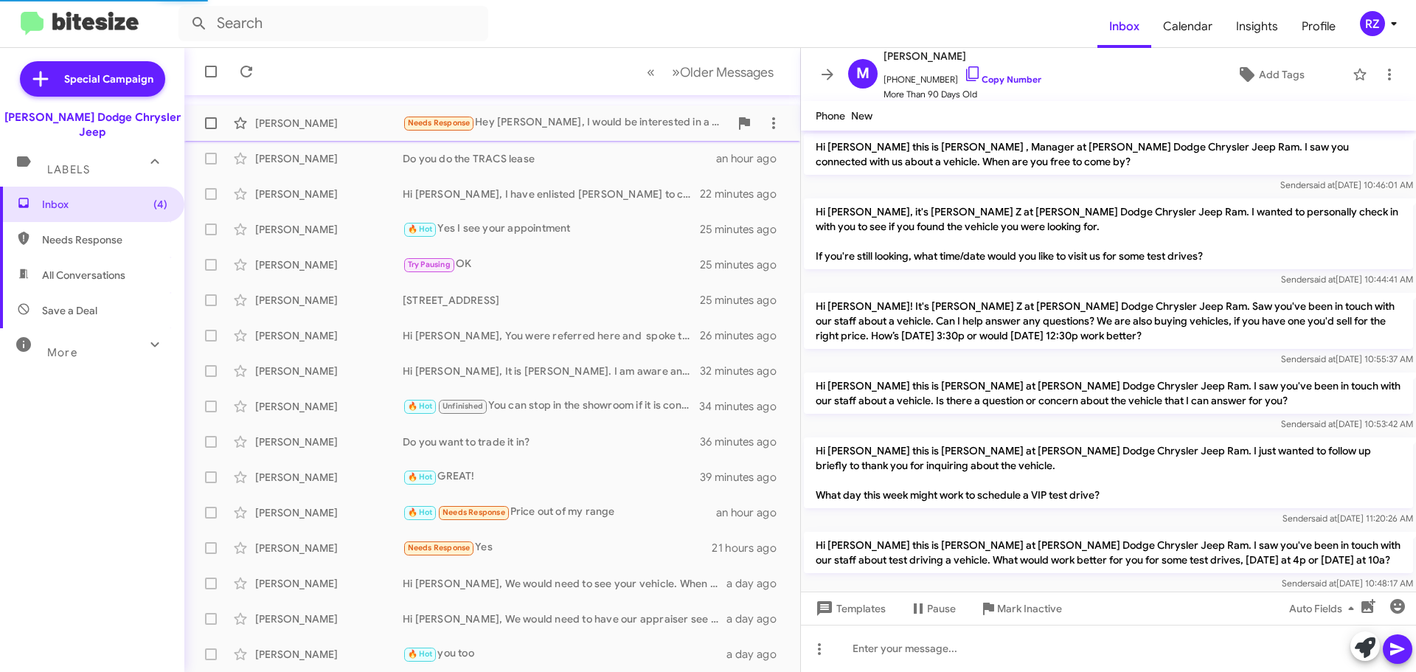
scroll to position [176, 0]
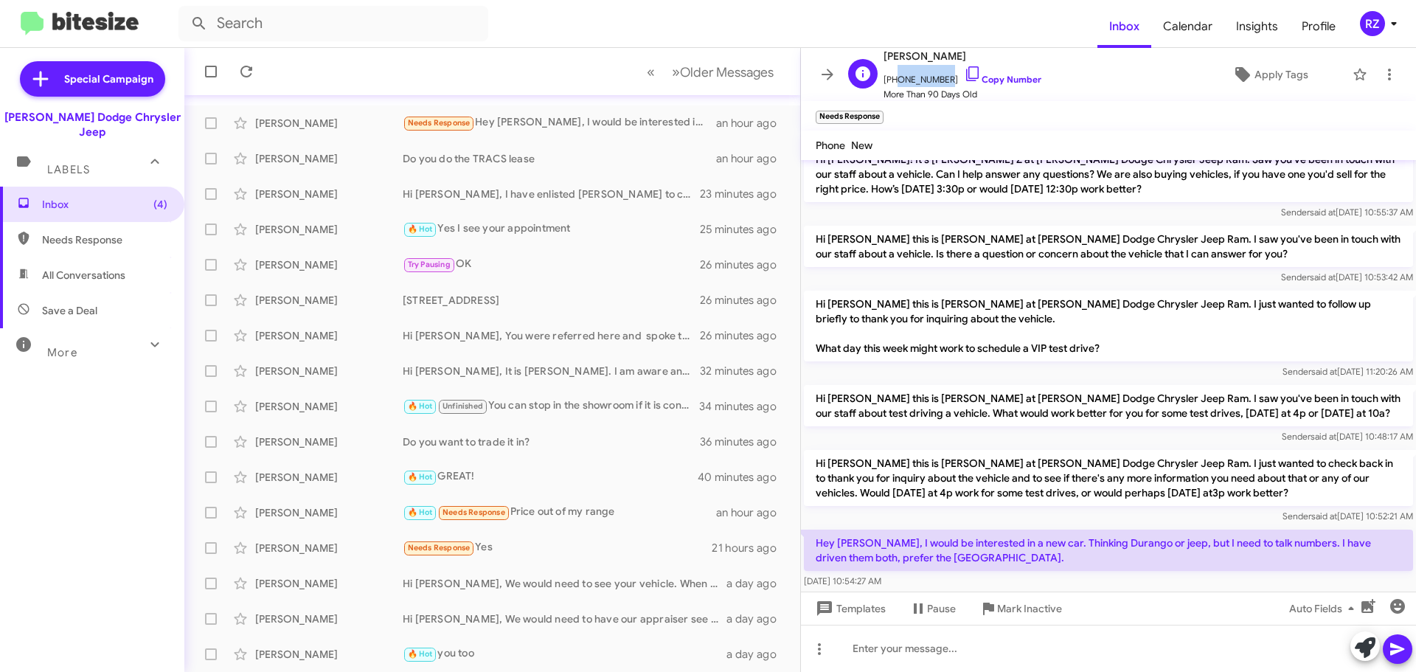
drag, startPoint x: 940, startPoint y: 78, endPoint x: 894, endPoint y: 83, distance: 46.7
click at [894, 83] on span "[PHONE_NUMBER] Copy Number" at bounding box center [962, 76] width 158 height 22
copy span "9732202887"
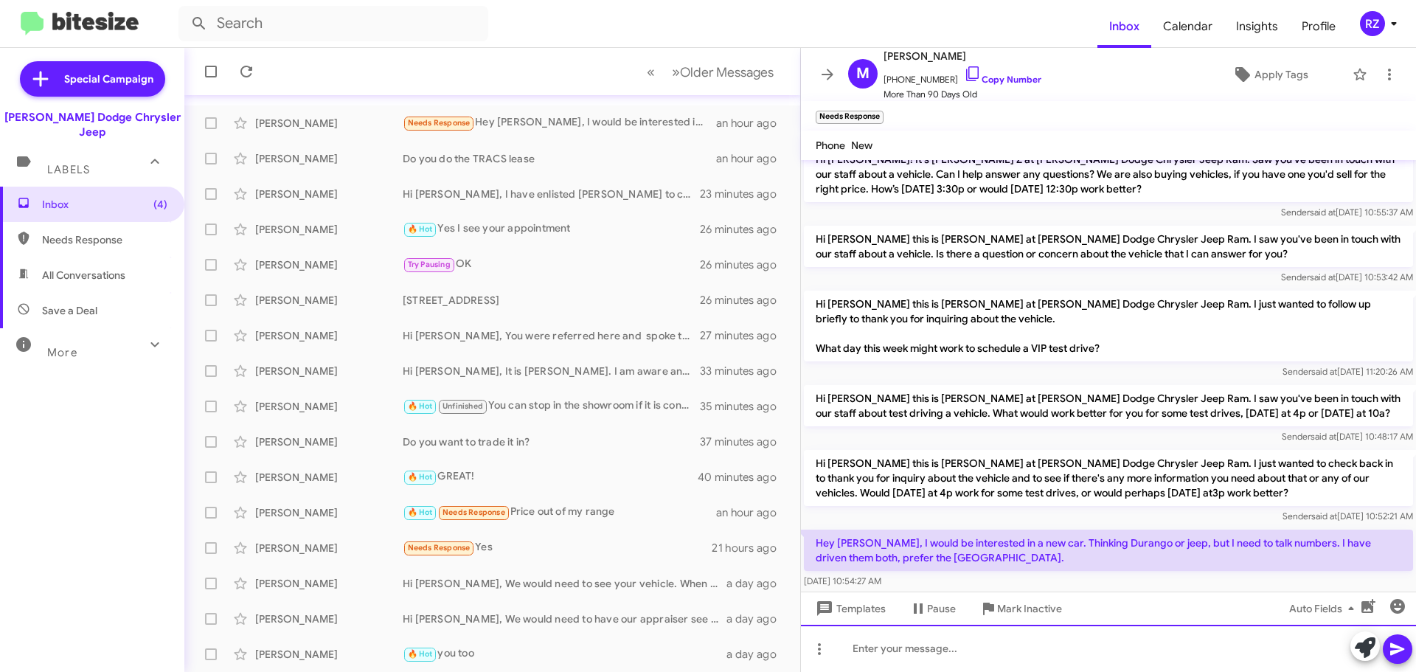
click at [872, 654] on div at bounding box center [1108, 648] width 615 height 47
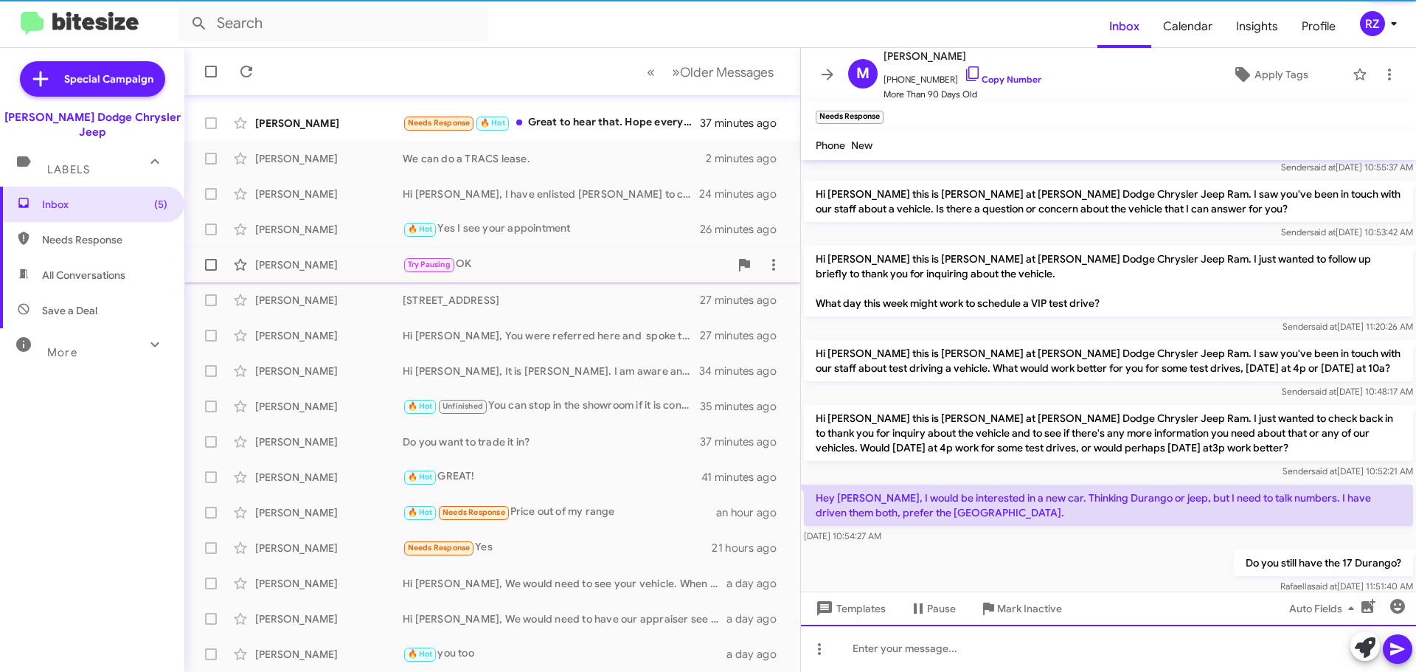
scroll to position [0, 0]
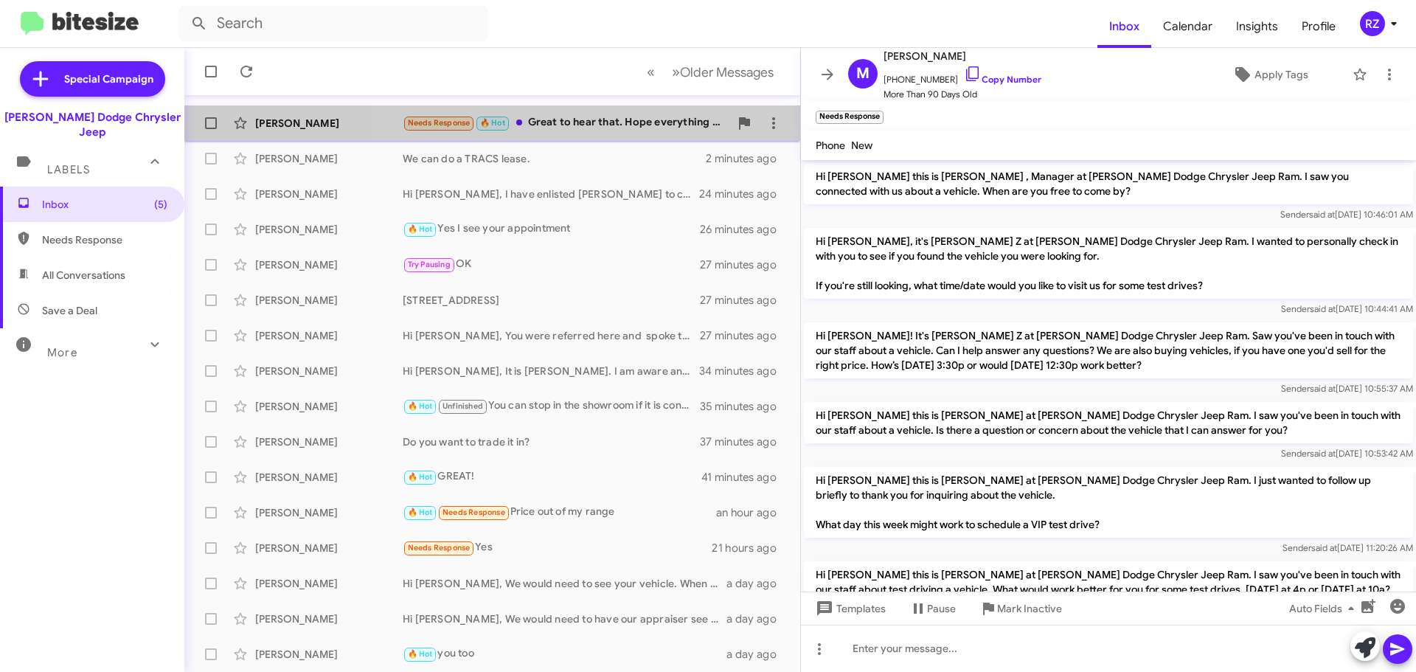
click at [613, 128] on div "Needs Response 🔥 Hot Great to hear that. Hope everything works out." at bounding box center [566, 122] width 327 height 17
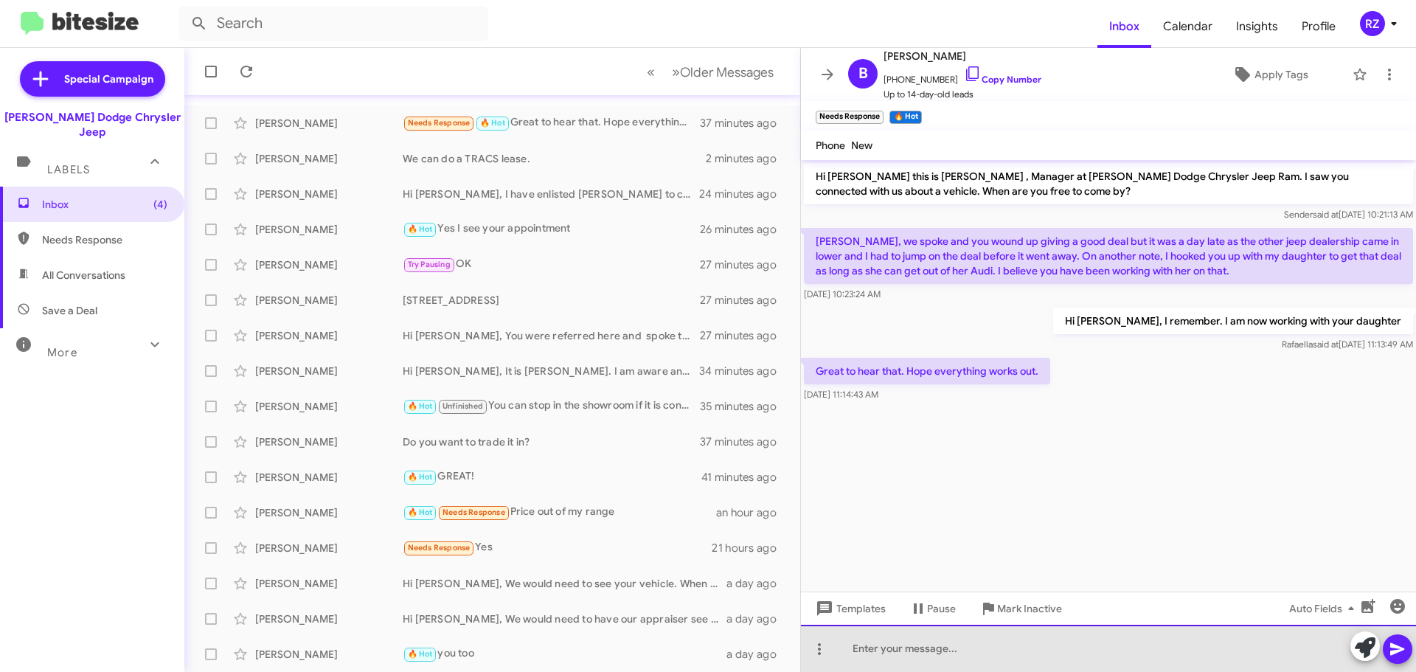
click at [897, 633] on div at bounding box center [1108, 648] width 615 height 47
click at [1130, 645] on div "Thank you, Just waiting for the recall to clear, it should by [PERSON_NAME] or …" at bounding box center [1108, 648] width 615 height 47
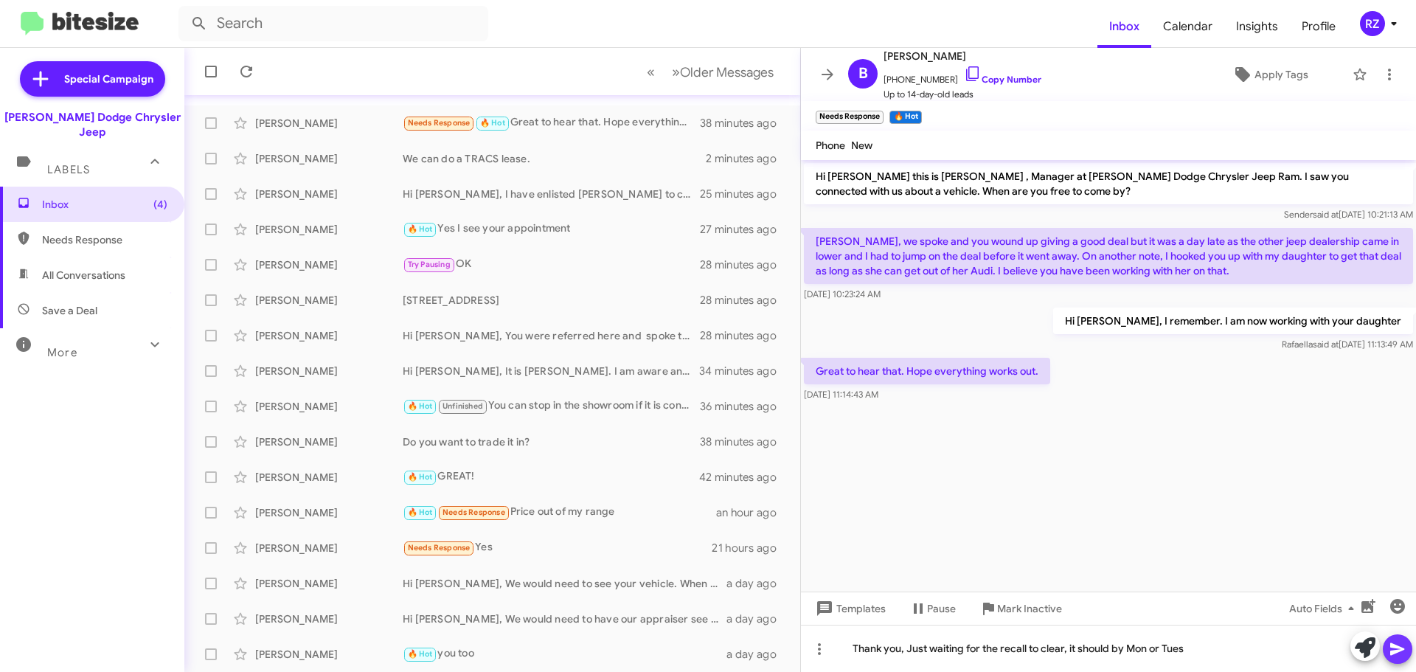
click at [1397, 655] on icon at bounding box center [1397, 649] width 18 height 18
